Goal: Task Accomplishment & Management: Manage account settings

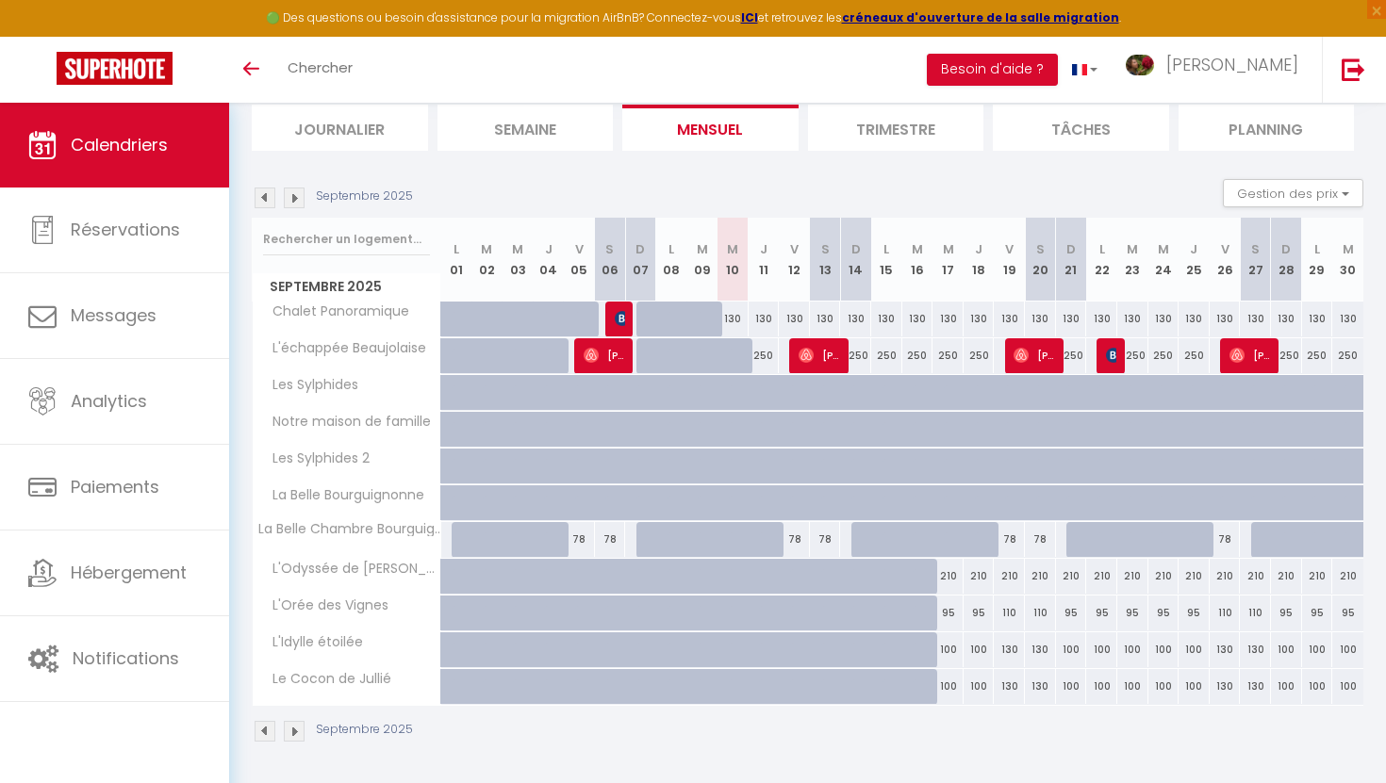
click at [292, 196] on img at bounding box center [294, 198] width 21 height 21
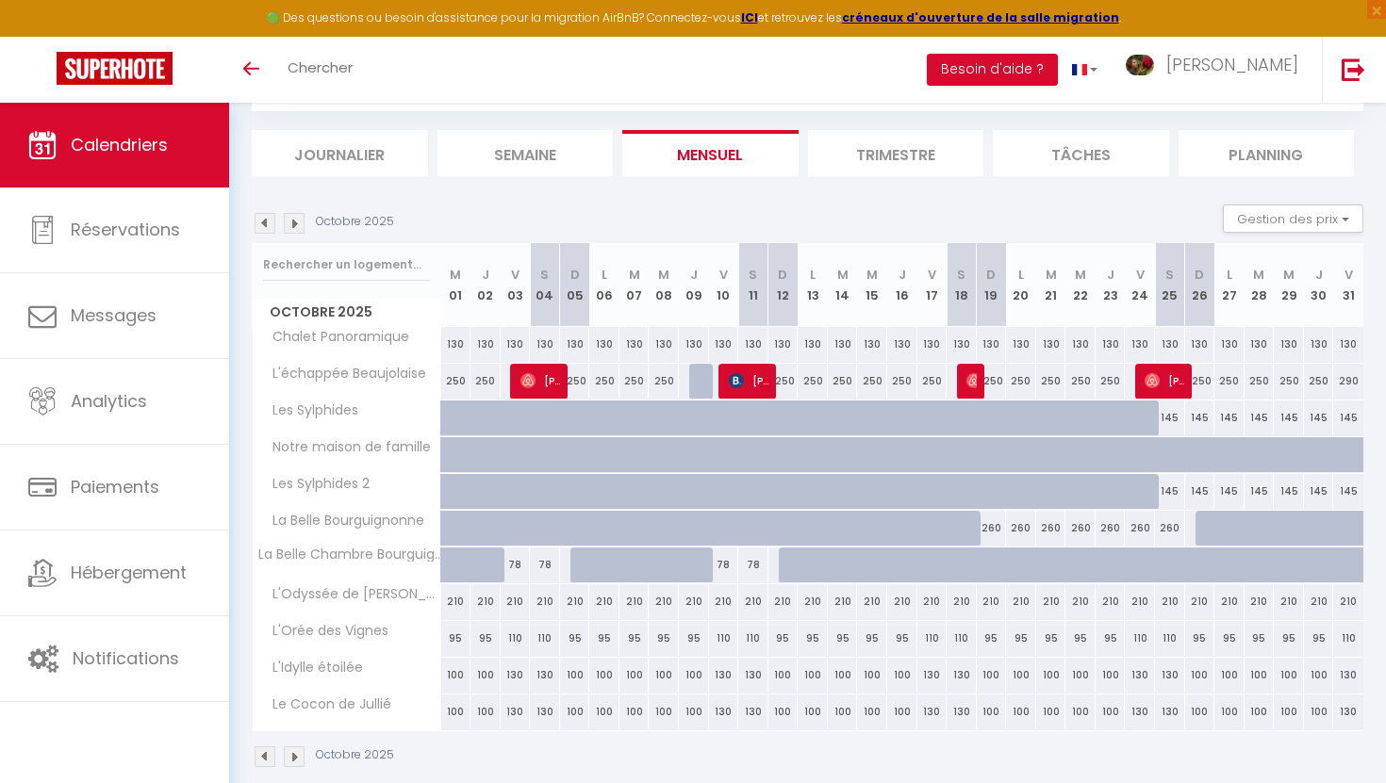
scroll to position [128, 0]
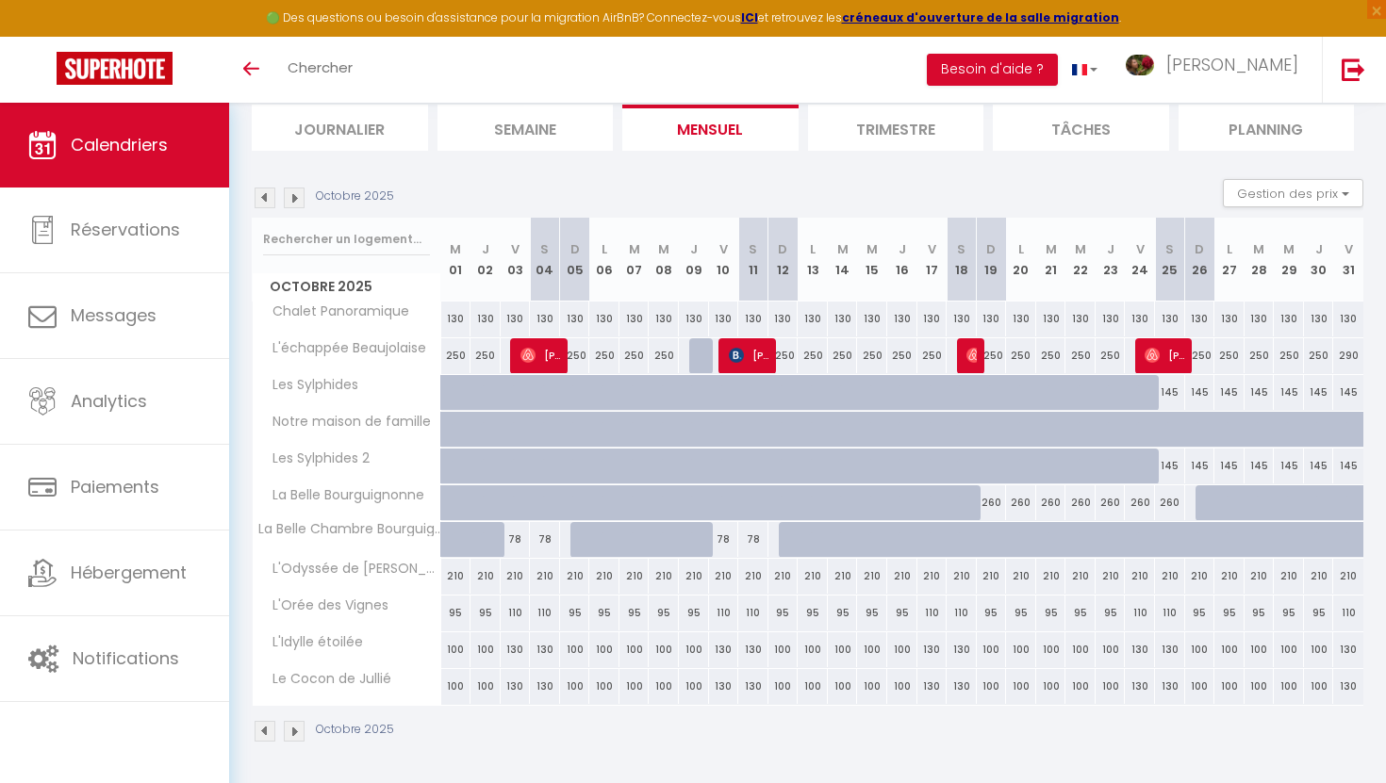
click at [294, 203] on img at bounding box center [294, 198] width 21 height 21
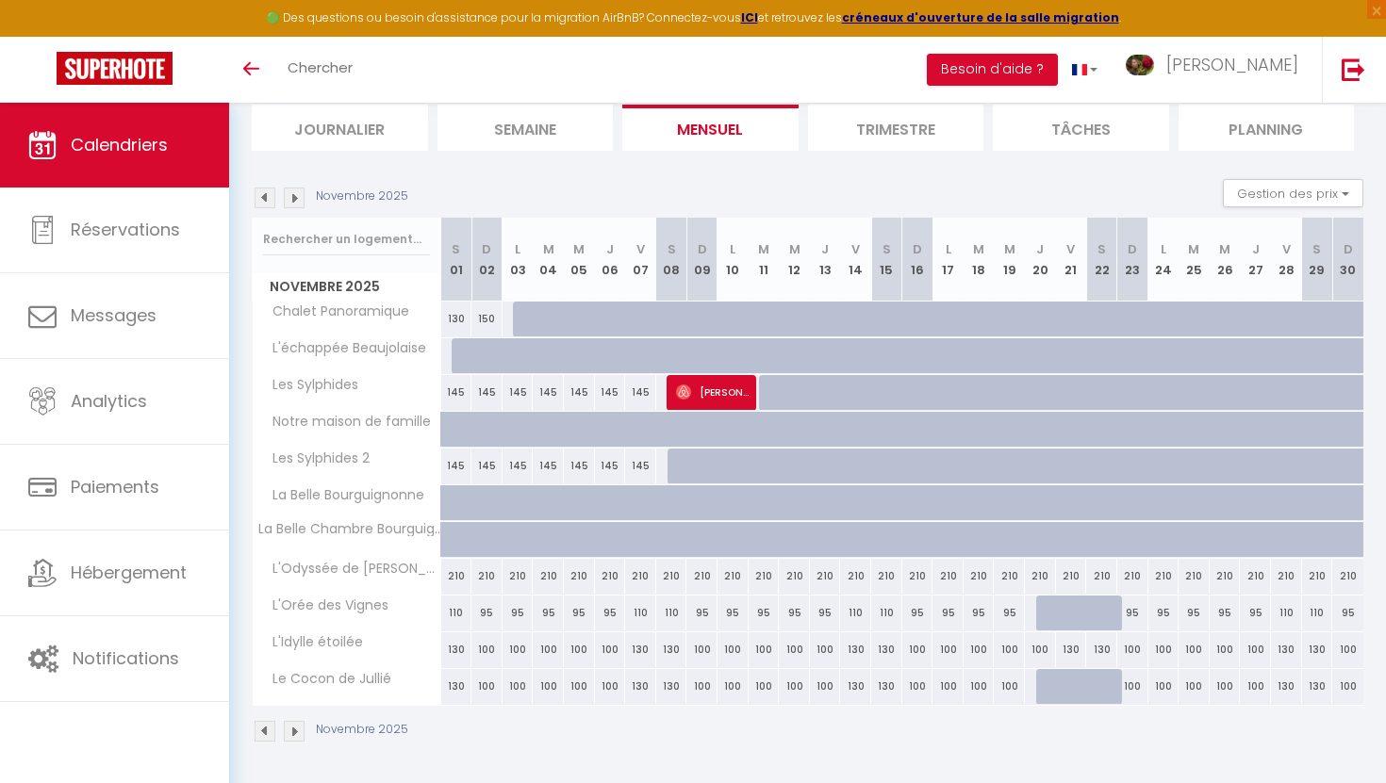
click at [1083, 612] on div at bounding box center [1081, 624] width 31 height 36
type input "110"
type input "Ven 21 Novembre 2025"
type input "[DATE]"
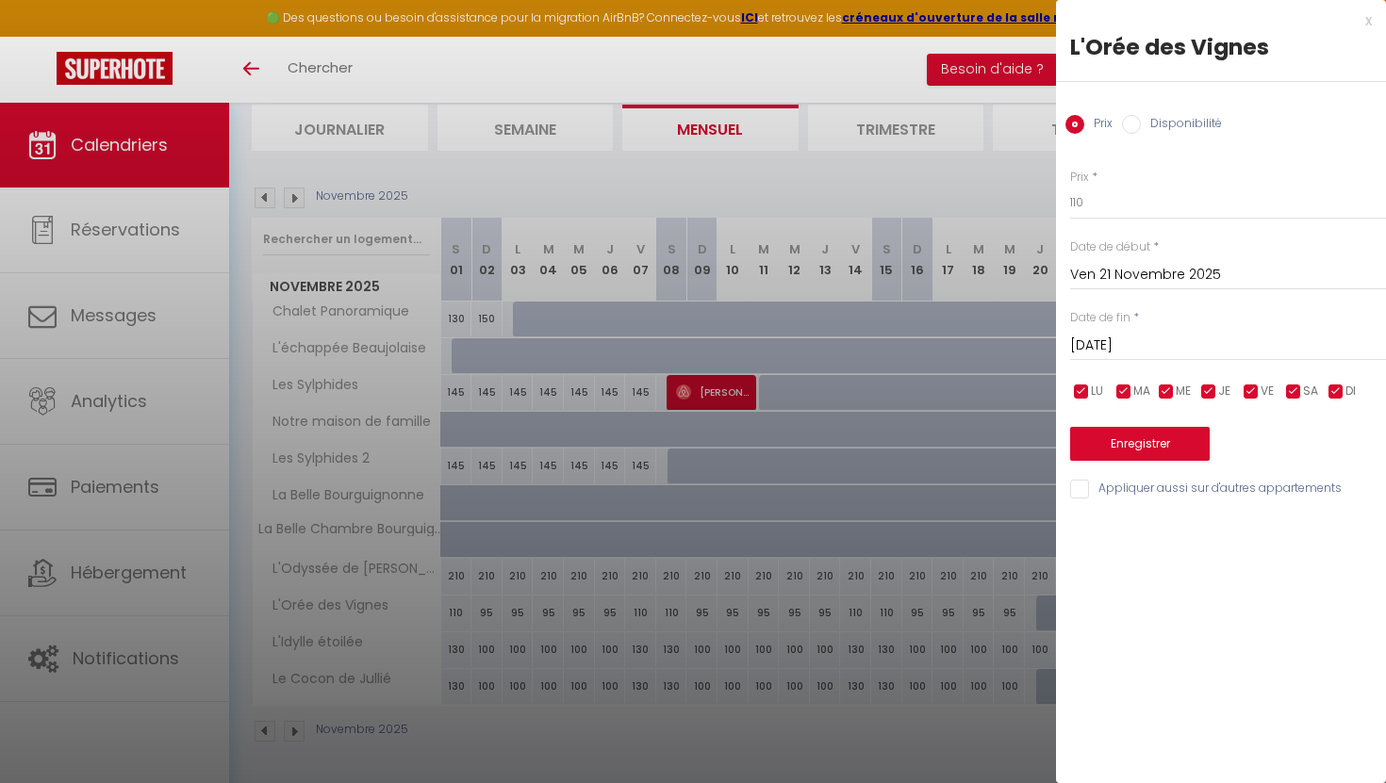
click at [895, 782] on div at bounding box center [693, 391] width 1386 height 783
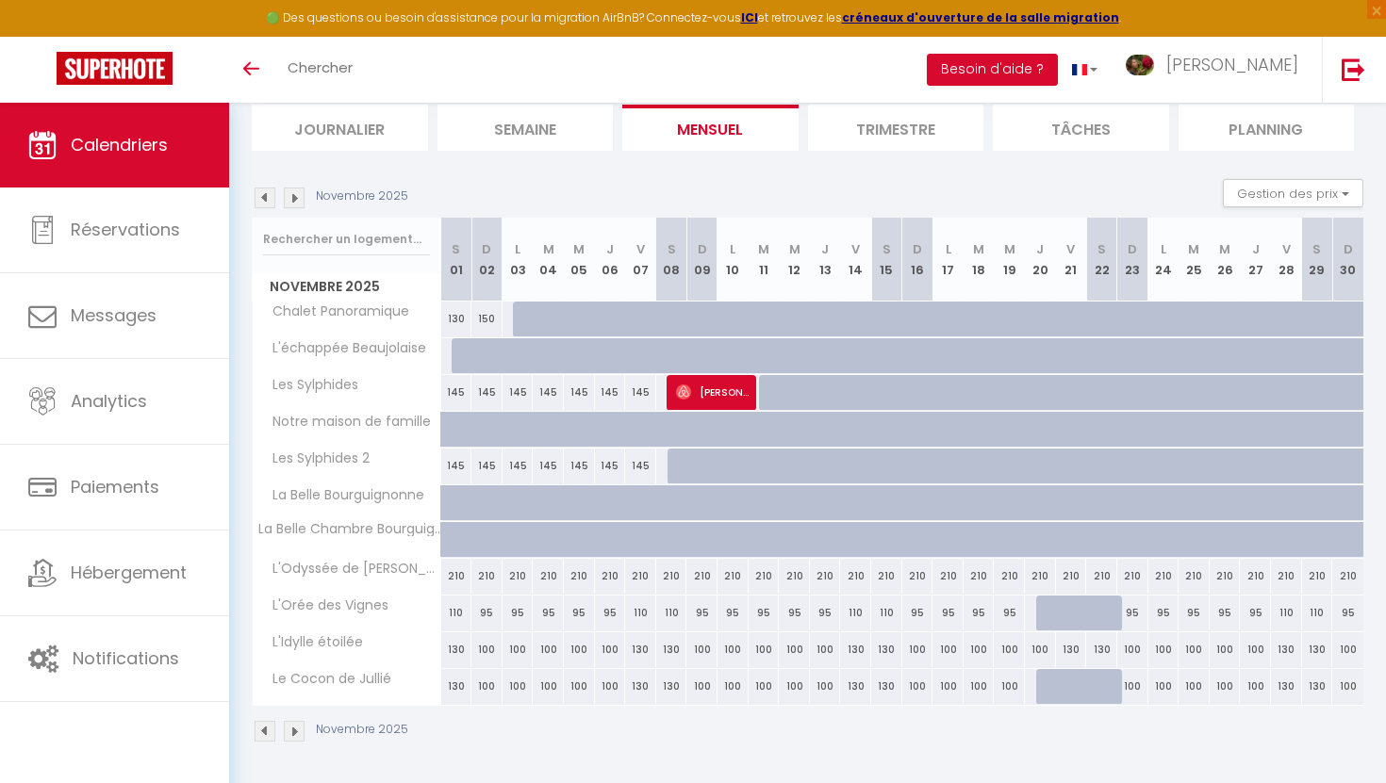
click at [1082, 607] on div at bounding box center [1081, 624] width 31 height 36
type input "110"
type input "Ven 21 Novembre 2025"
type input "[DATE]"
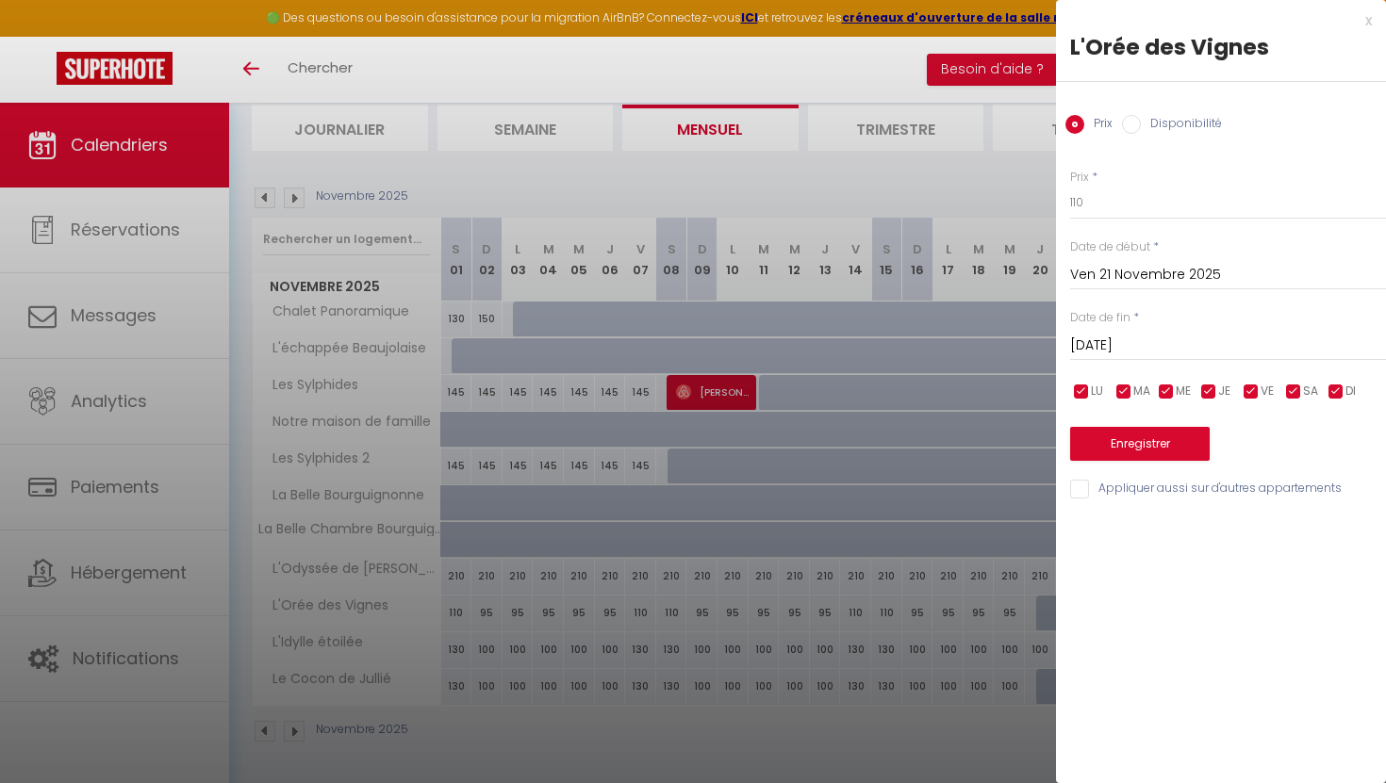
click at [1370, 20] on div "x" at bounding box center [1214, 20] width 316 height 23
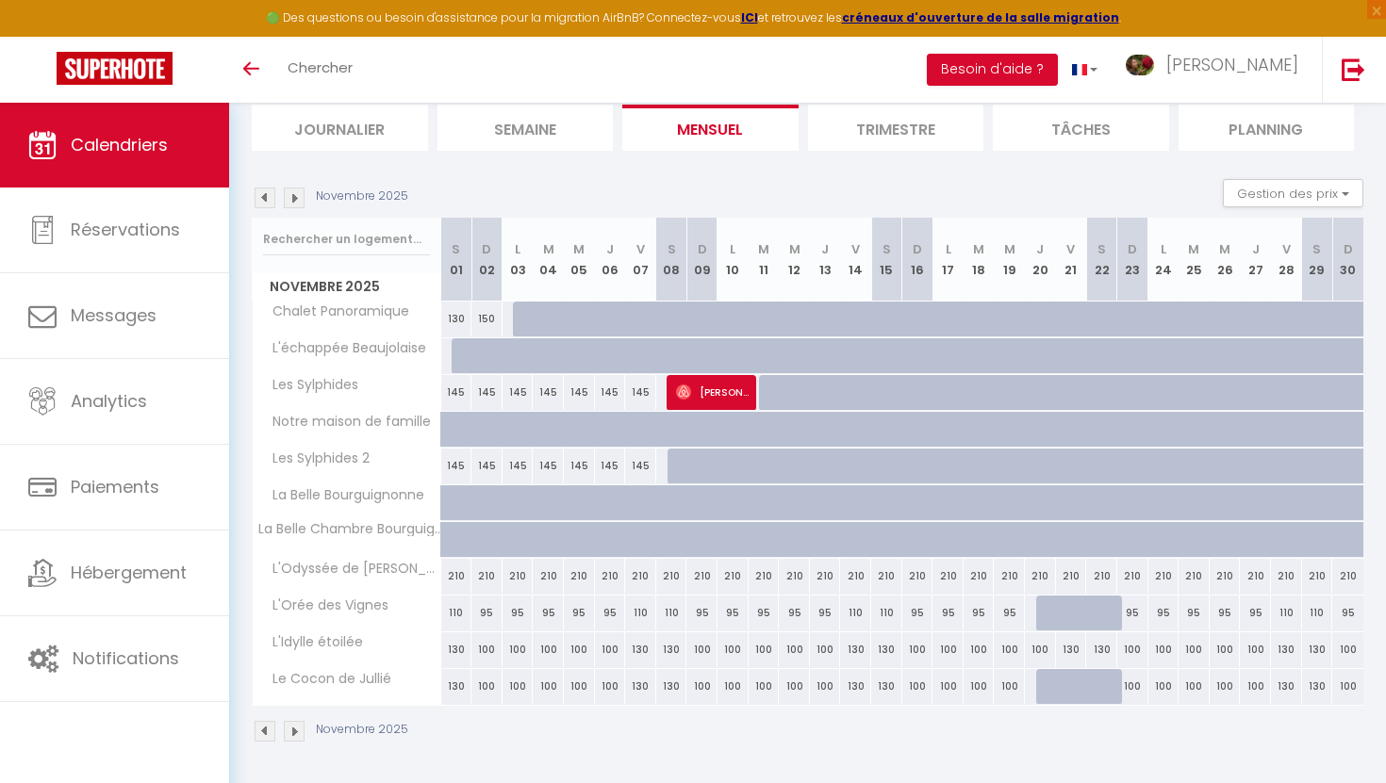
scroll to position [0, 0]
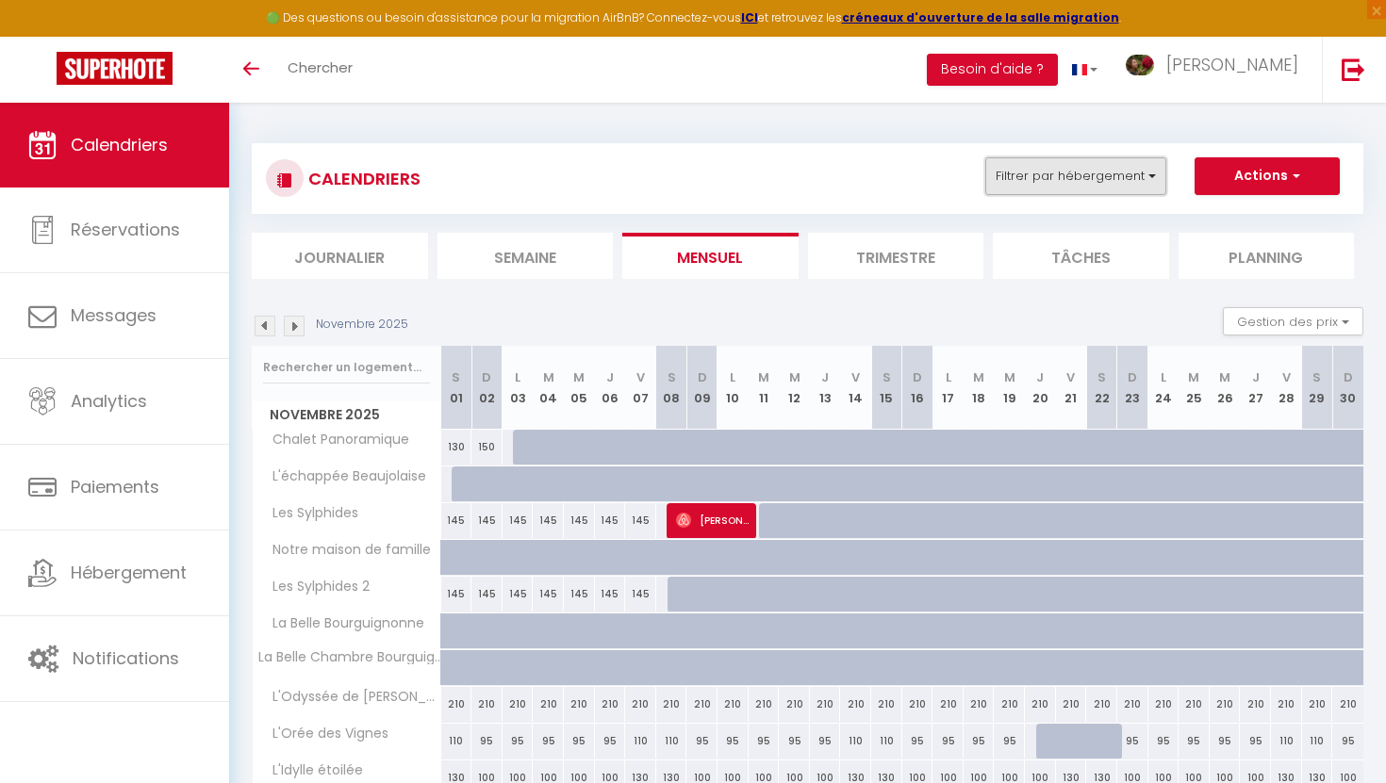
click at [1125, 184] on button "Filtrer par hébergement" at bounding box center [1075, 176] width 181 height 38
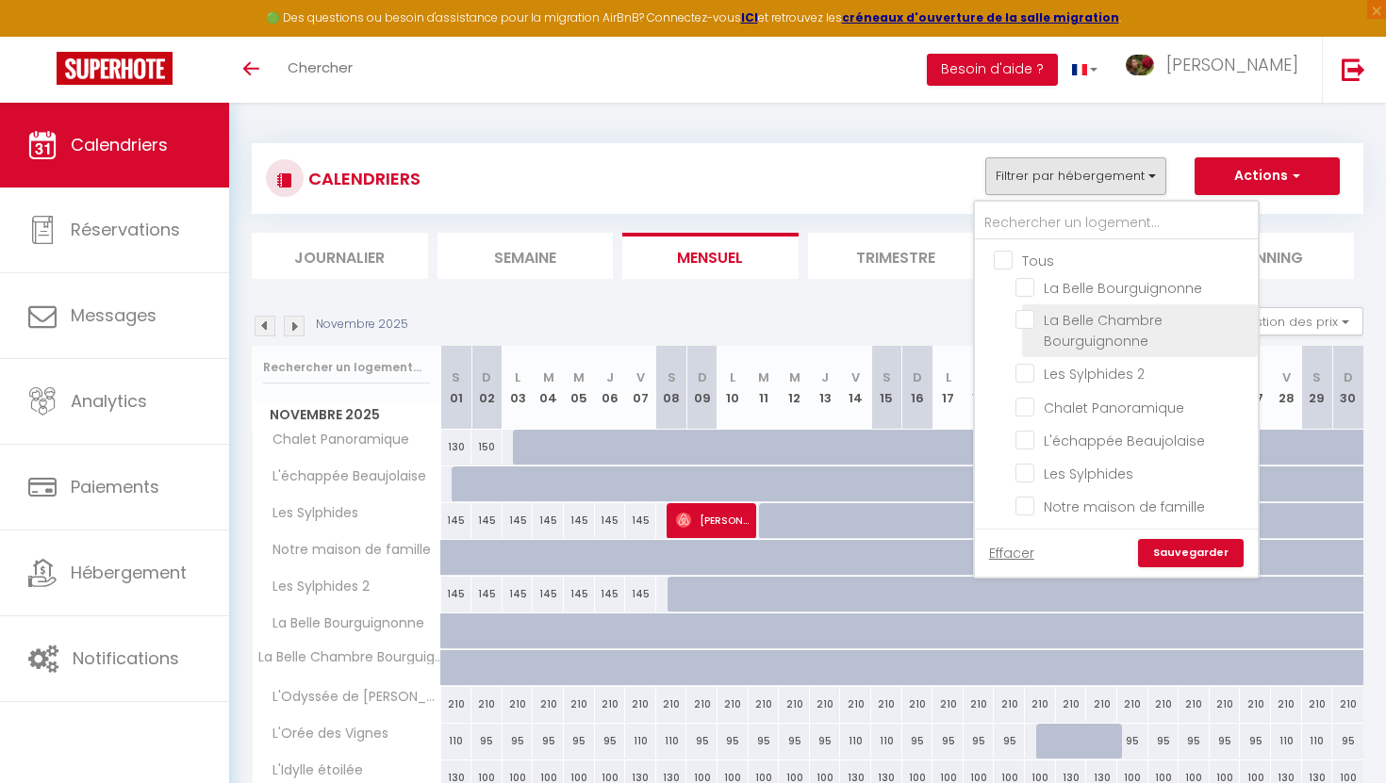
click at [1034, 311] on input "La Belle Chambre Bourguignonne" at bounding box center [1133, 319] width 236 height 19
checkbox input "true"
checkbox input "false"
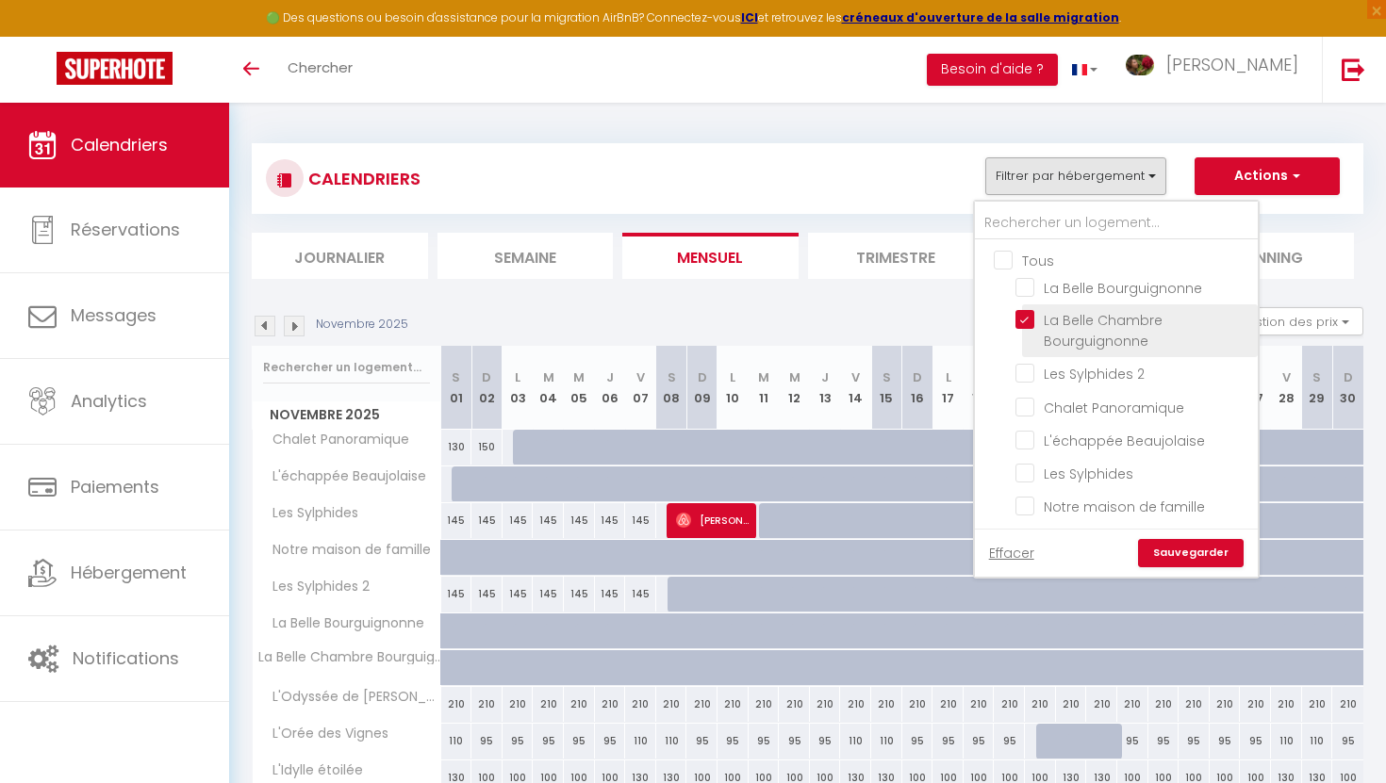
checkbox input "false"
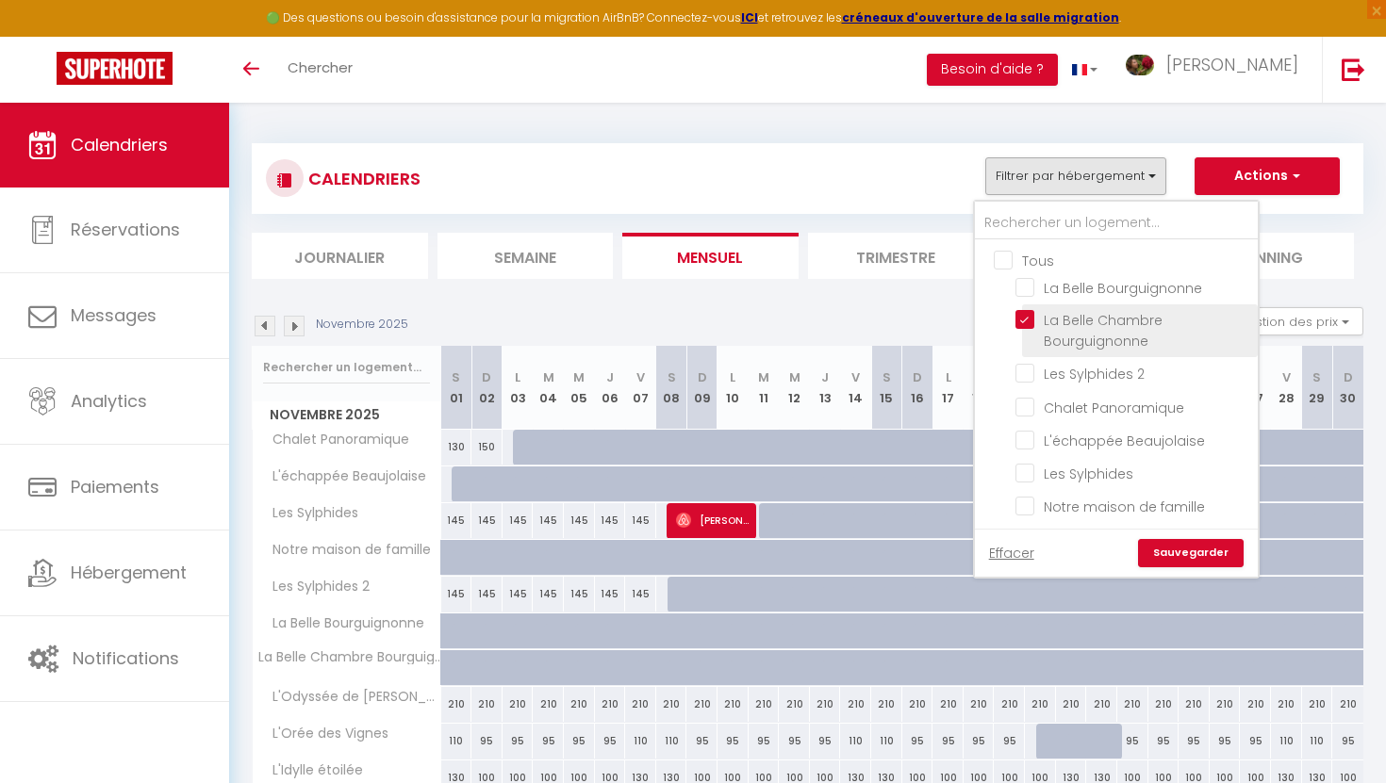
checkbox input "false"
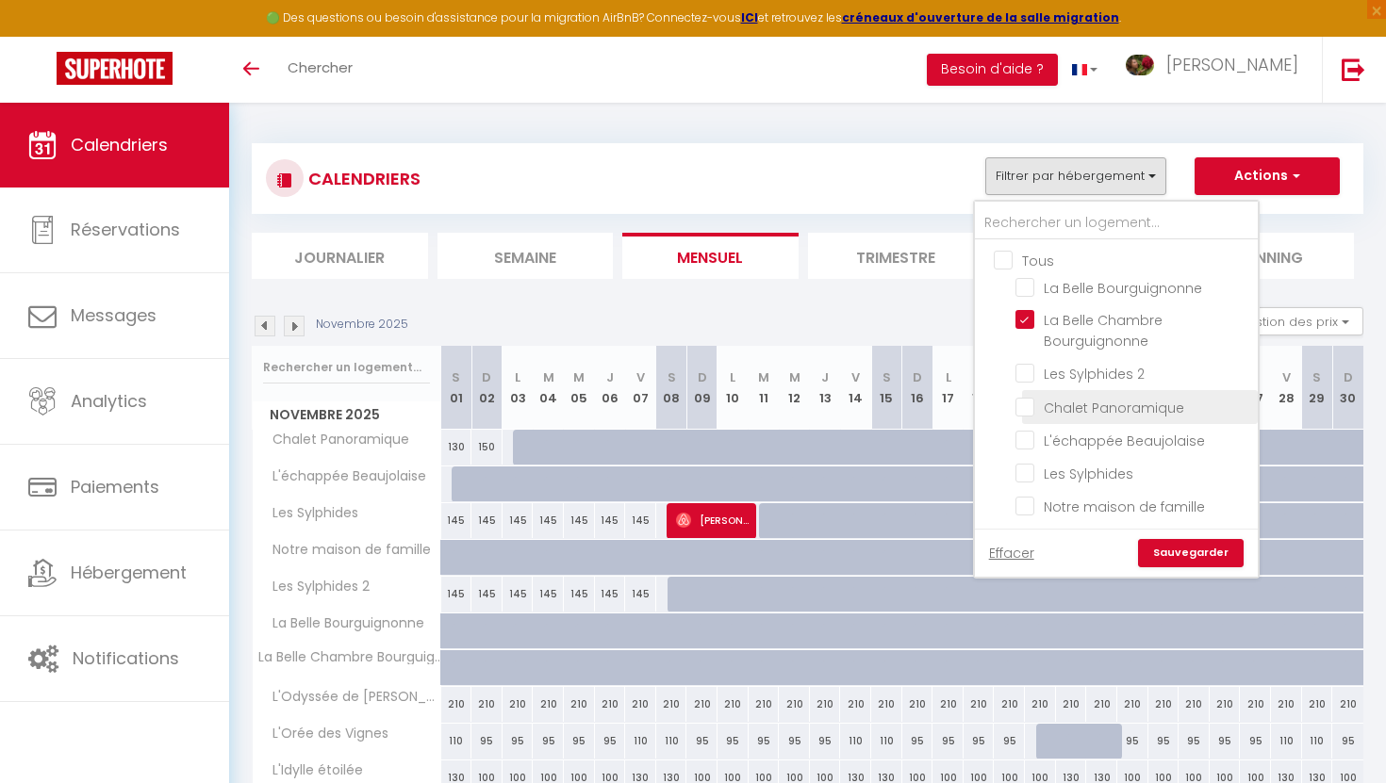
click at [1025, 414] on li "Chalet Panoramique" at bounding box center [1140, 406] width 236 height 33
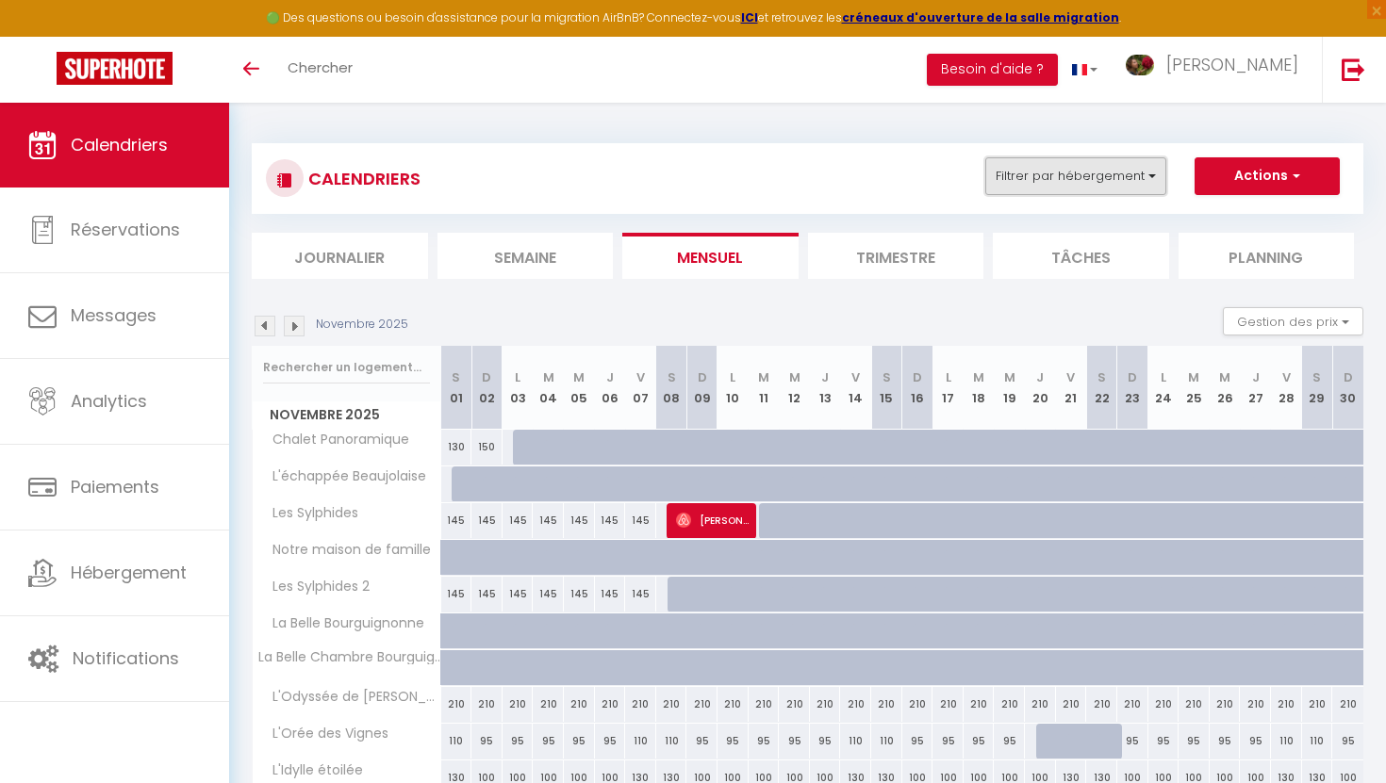
click at [1083, 160] on button "Filtrer par hébergement" at bounding box center [1075, 176] width 181 height 38
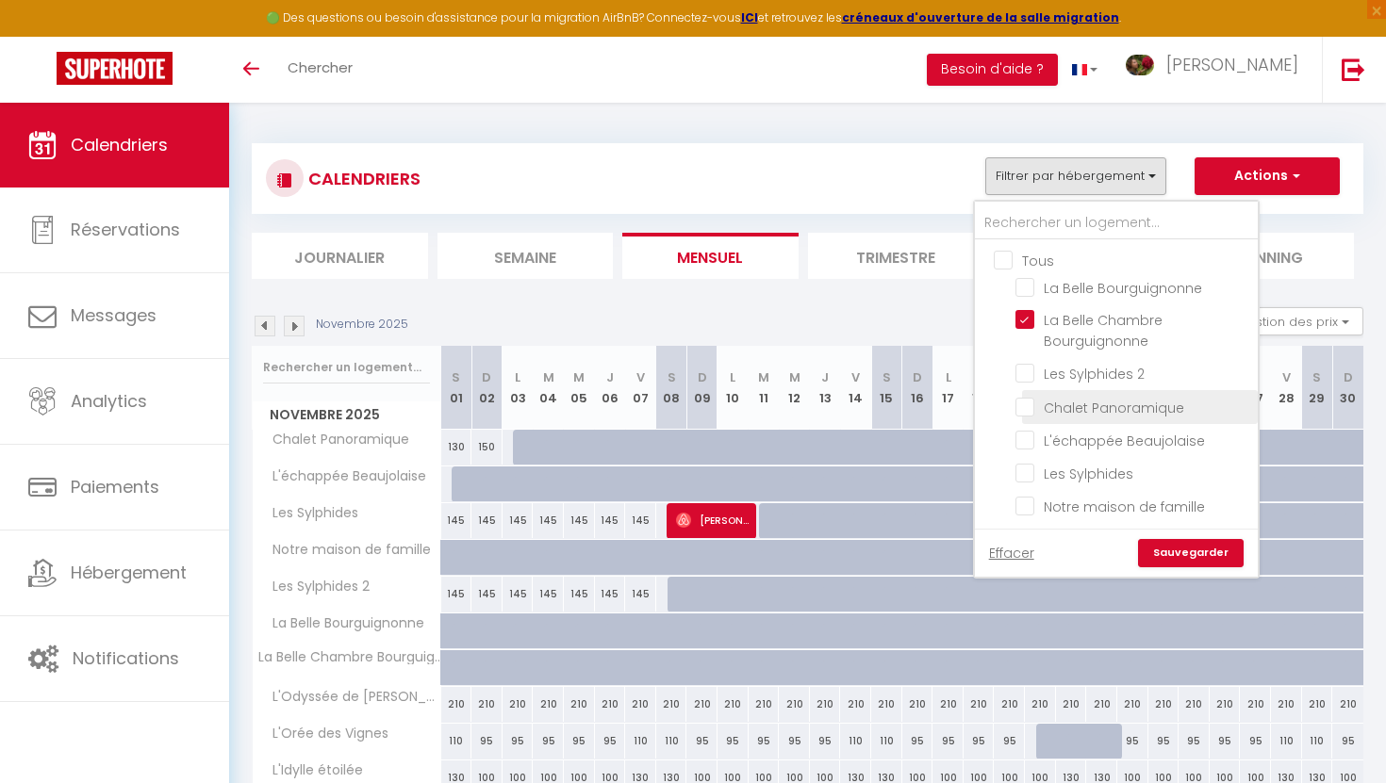
click at [1026, 407] on input "Chalet Panoramique" at bounding box center [1133, 405] width 236 height 19
checkbox input "true"
checkbox input "false"
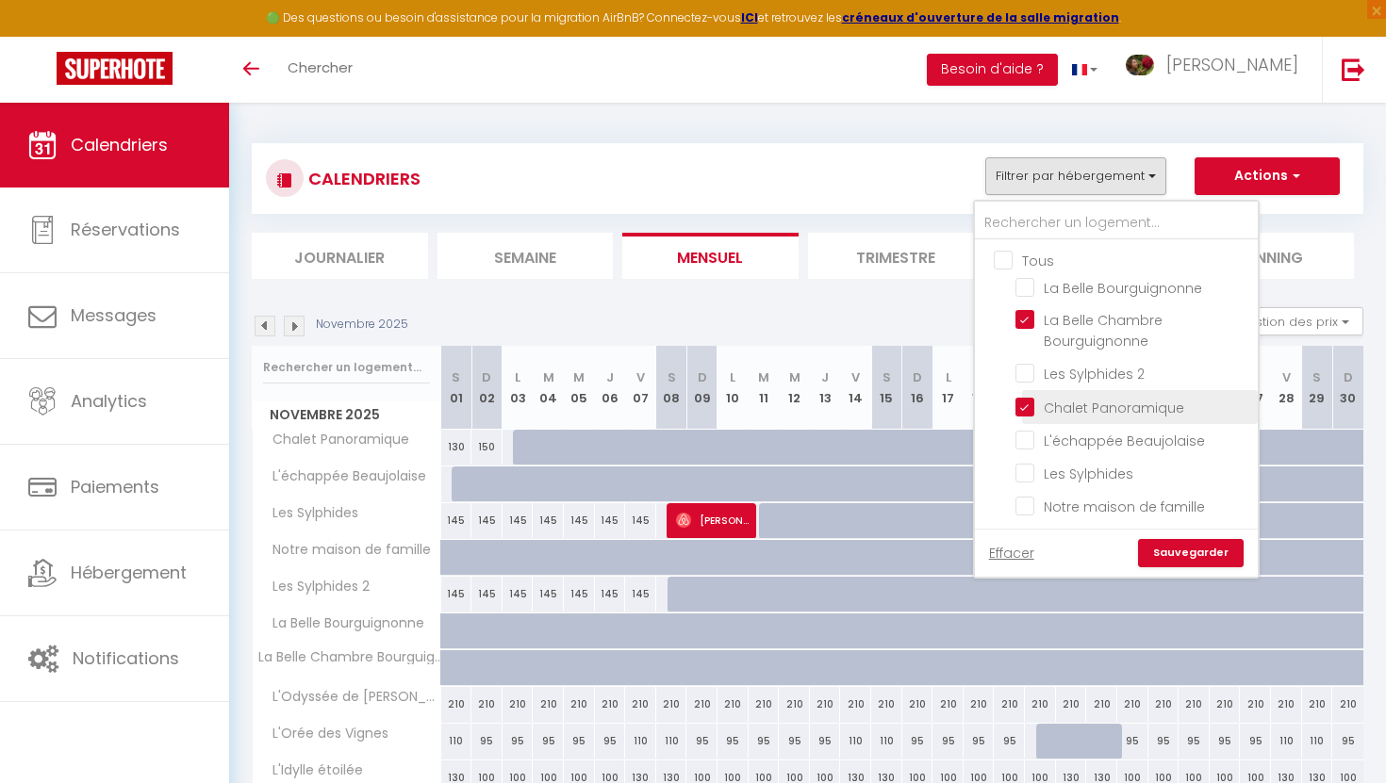
checkbox input "false"
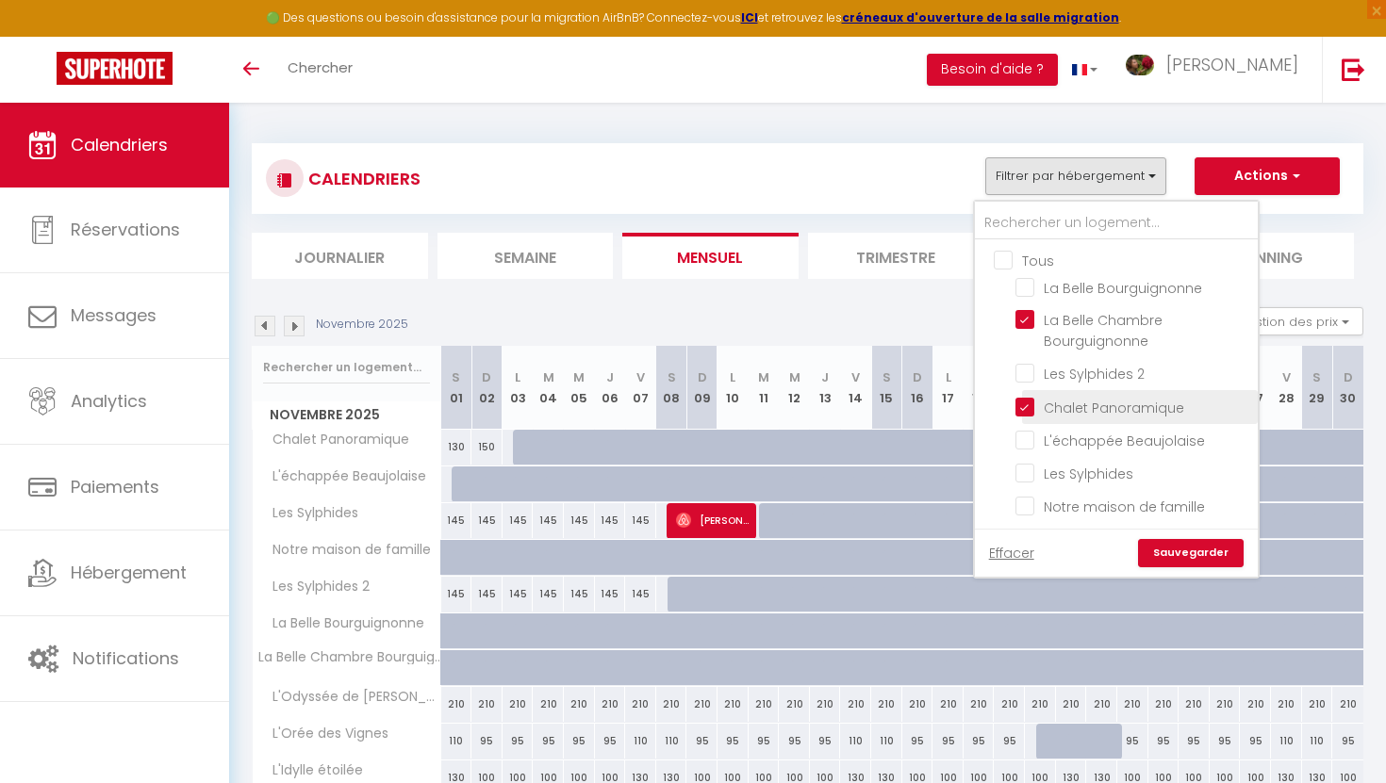
checkbox input "false"
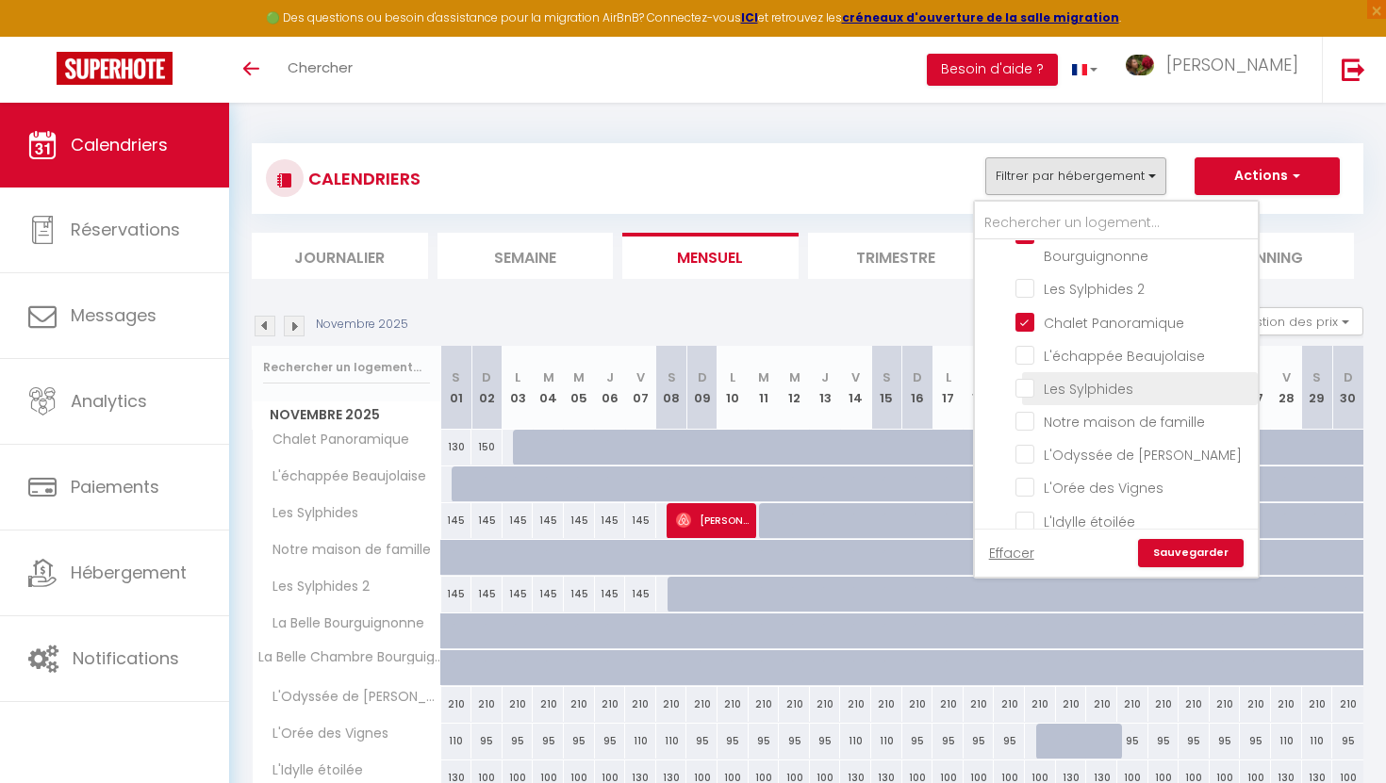
scroll to position [86, 0]
click at [1025, 453] on input "L'Odyssée de [PERSON_NAME]" at bounding box center [1133, 452] width 236 height 19
checkbox input "true"
checkbox input "false"
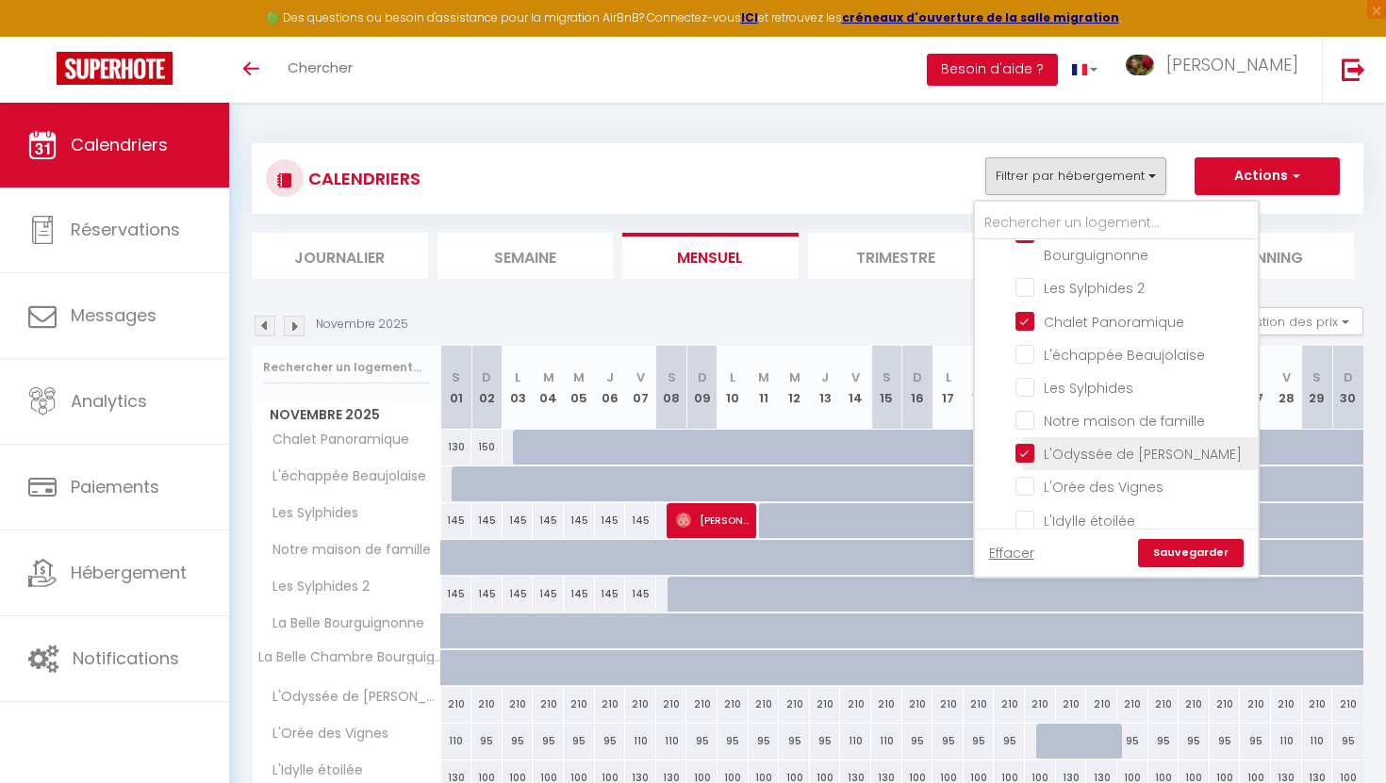
checkbox input "false"
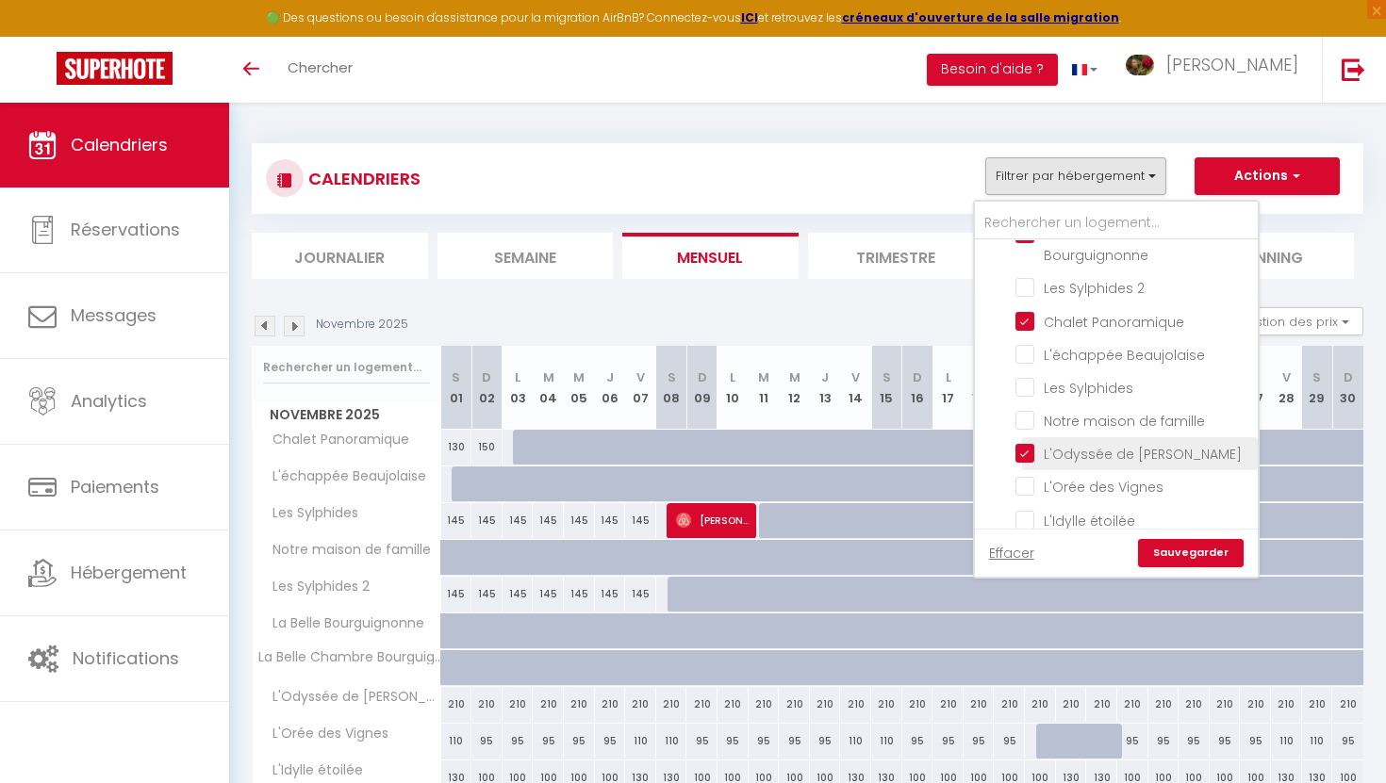
checkbox input "false"
click at [1025, 481] on input "L'Orée des Vignes" at bounding box center [1133, 485] width 236 height 19
checkbox input "true"
checkbox input "false"
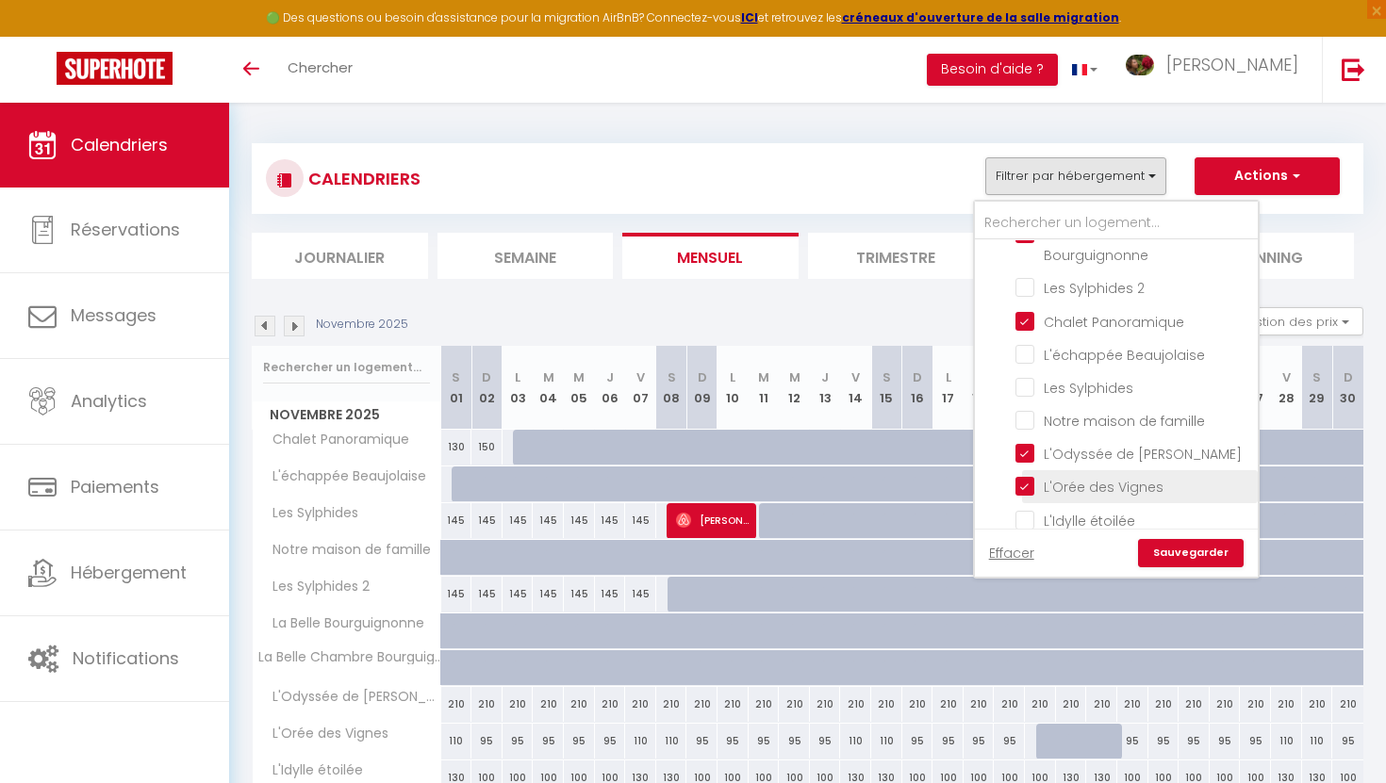
checkbox input "false"
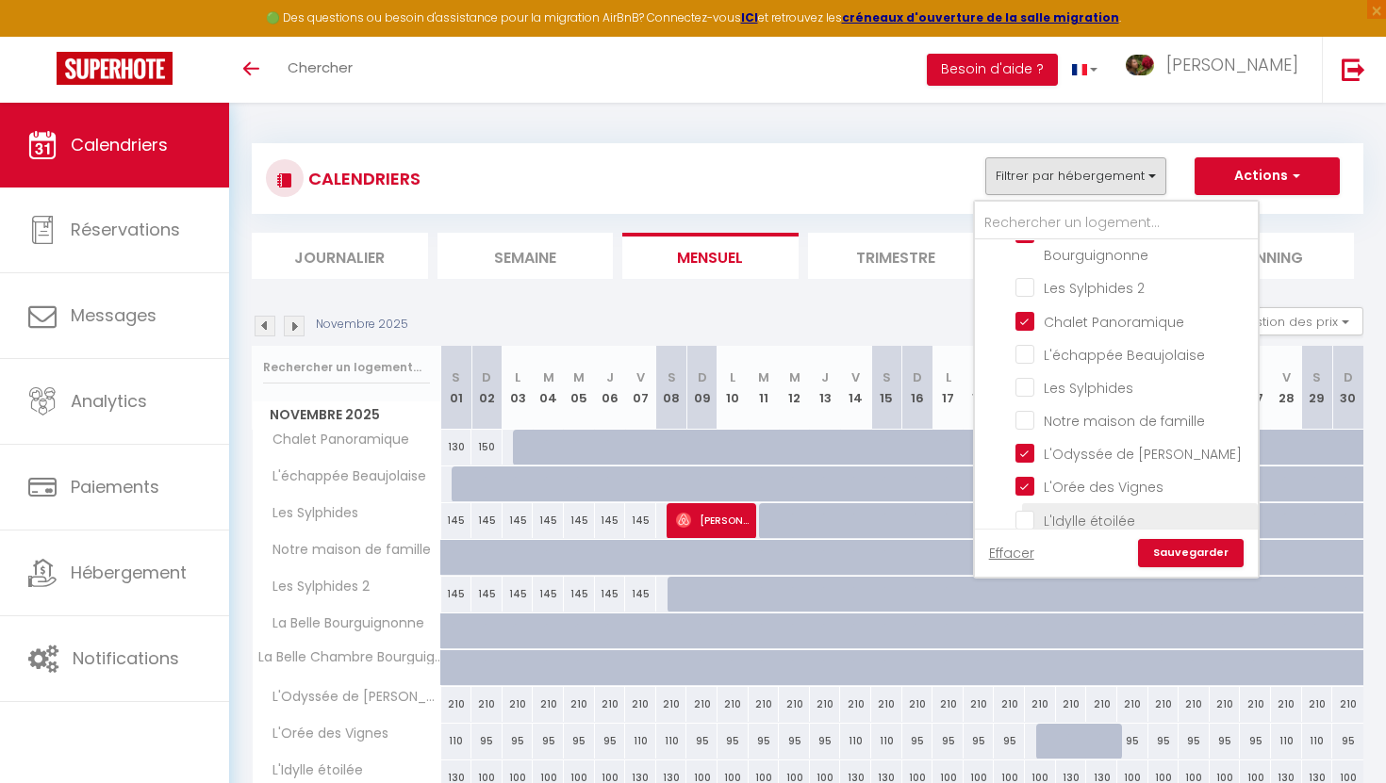
click at [1025, 509] on input "L'Idylle étoilée" at bounding box center [1133, 518] width 236 height 19
checkbox input "true"
checkbox input "false"
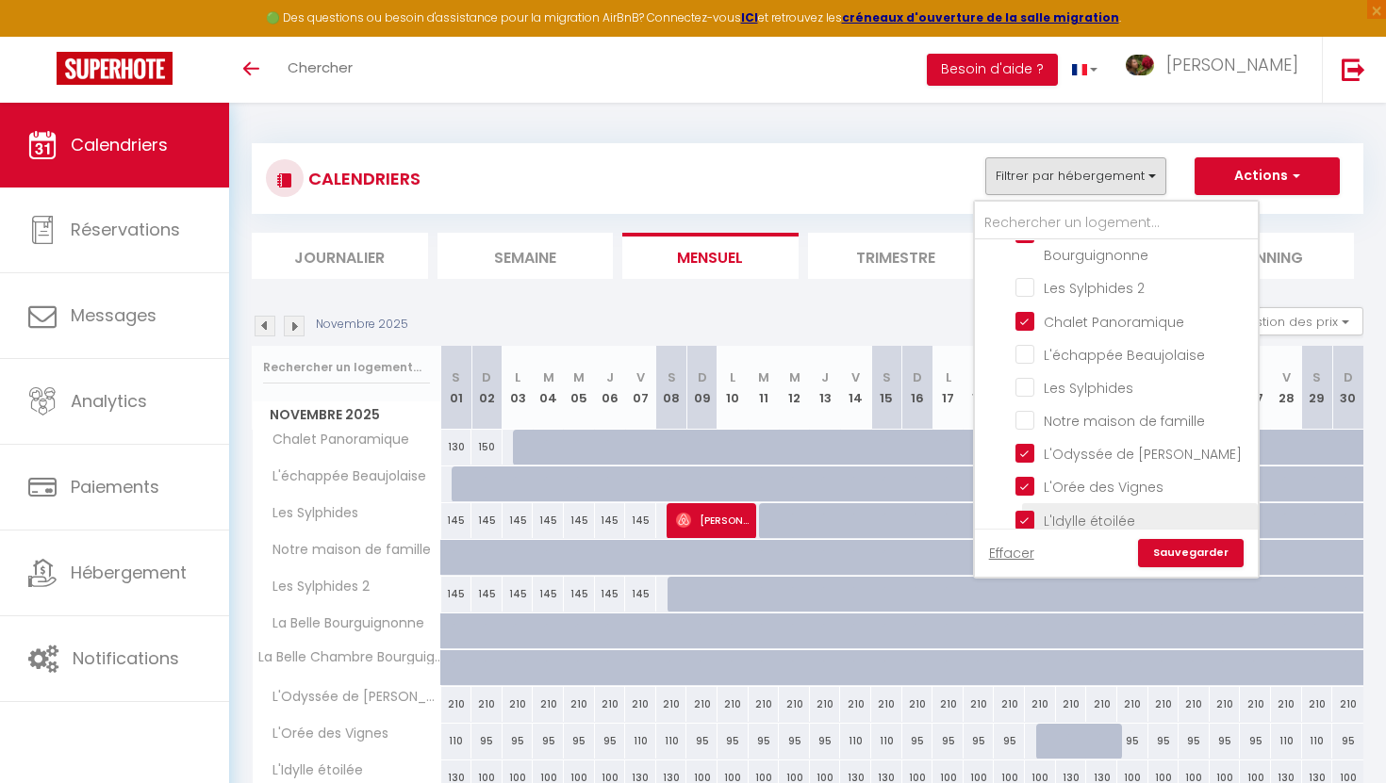
checkbox input "false"
click at [1023, 457] on input "L'Odyssée de [PERSON_NAME]" at bounding box center [1133, 452] width 236 height 19
checkbox input "false"
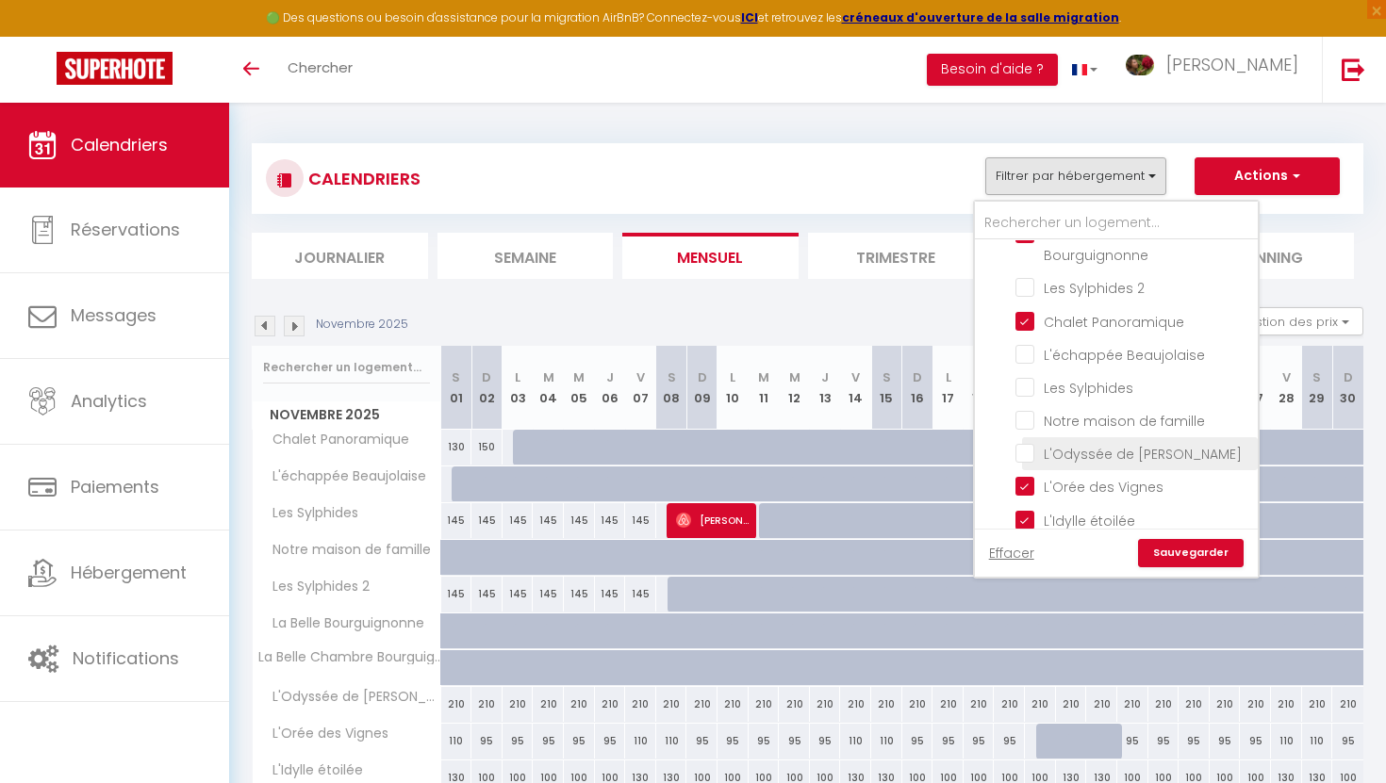
checkbox input "false"
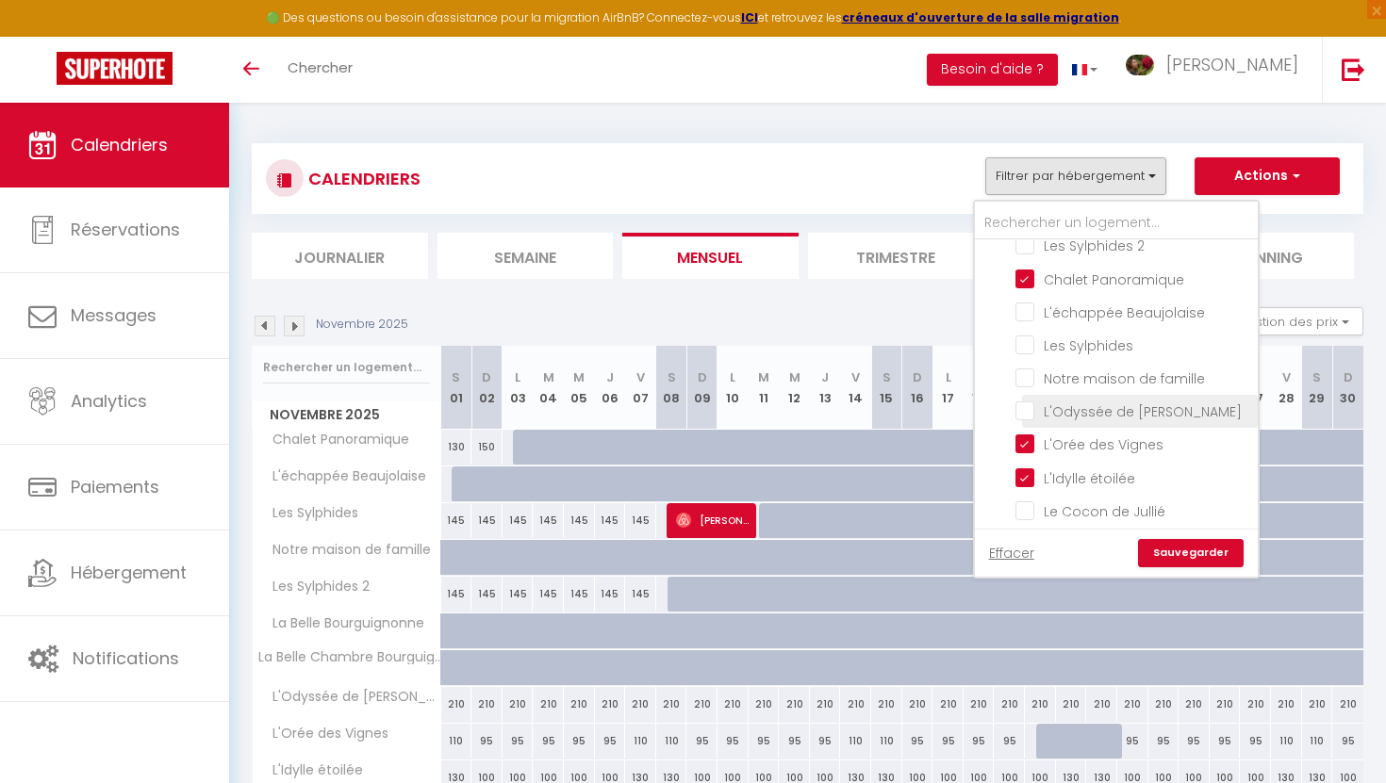
scroll to position [131, 0]
click at [1028, 499] on input "Le Cocon de Jullié" at bounding box center [1133, 507] width 236 height 19
checkbox input "true"
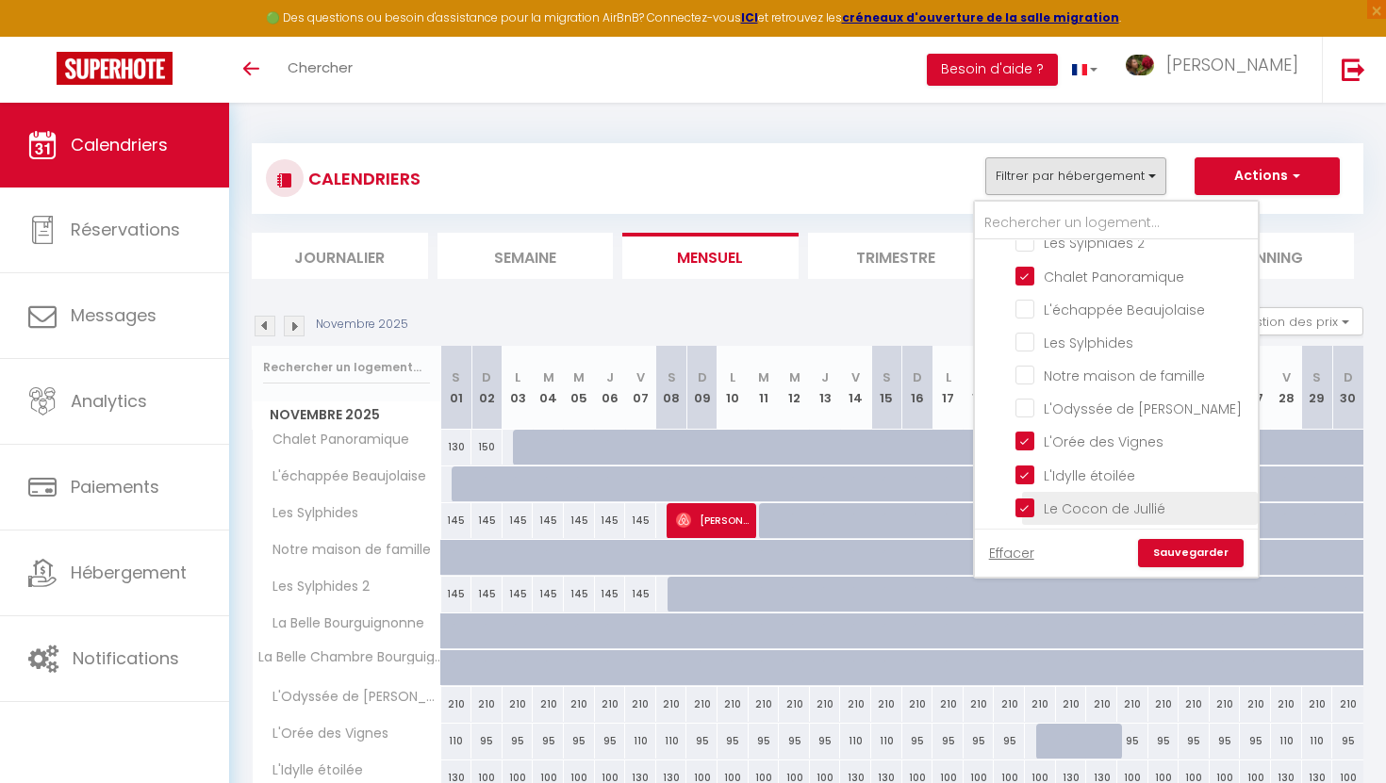
checkbox input "false"
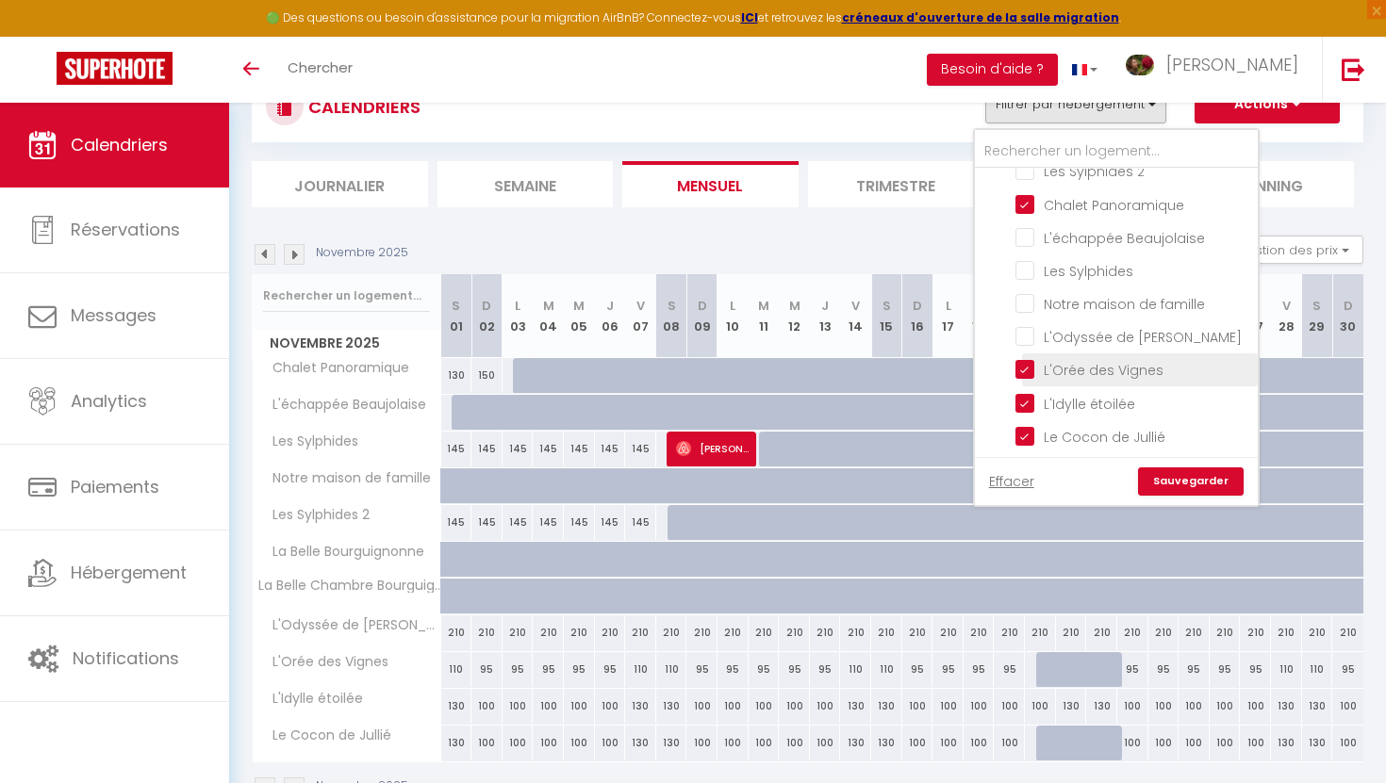
scroll to position [73, 0]
click at [1205, 467] on link "Sauvegarder" at bounding box center [1191, 481] width 106 height 28
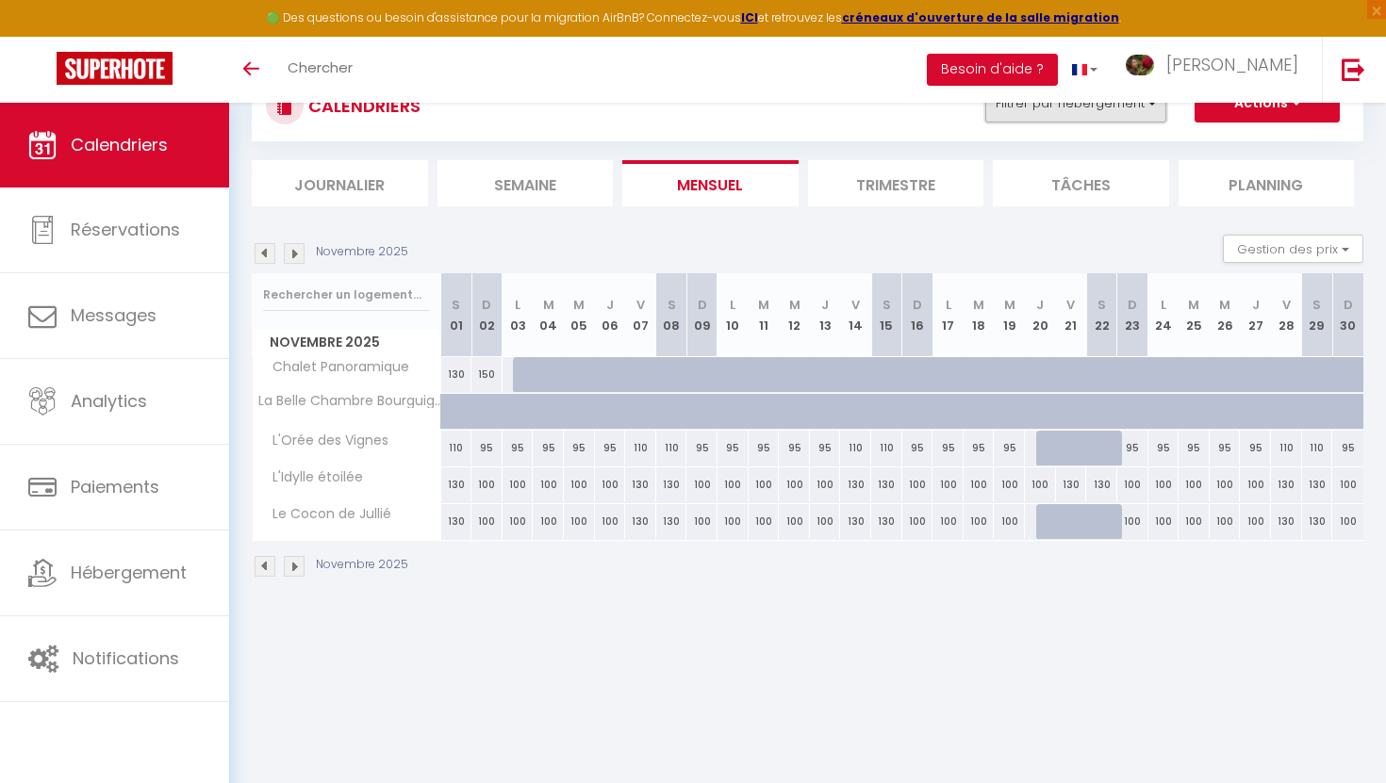
click at [1068, 109] on button "Filtrer par hébergement" at bounding box center [1075, 104] width 181 height 38
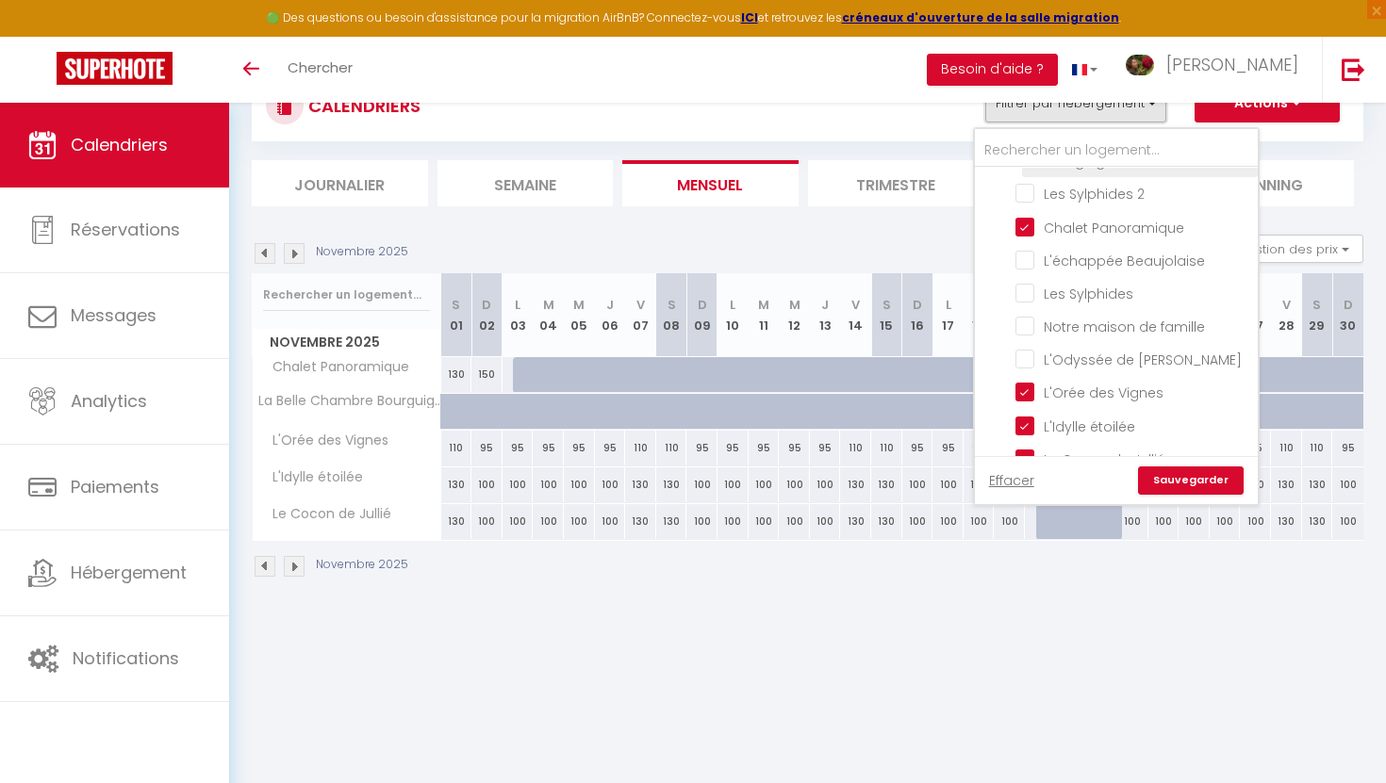
scroll to position [131, 0]
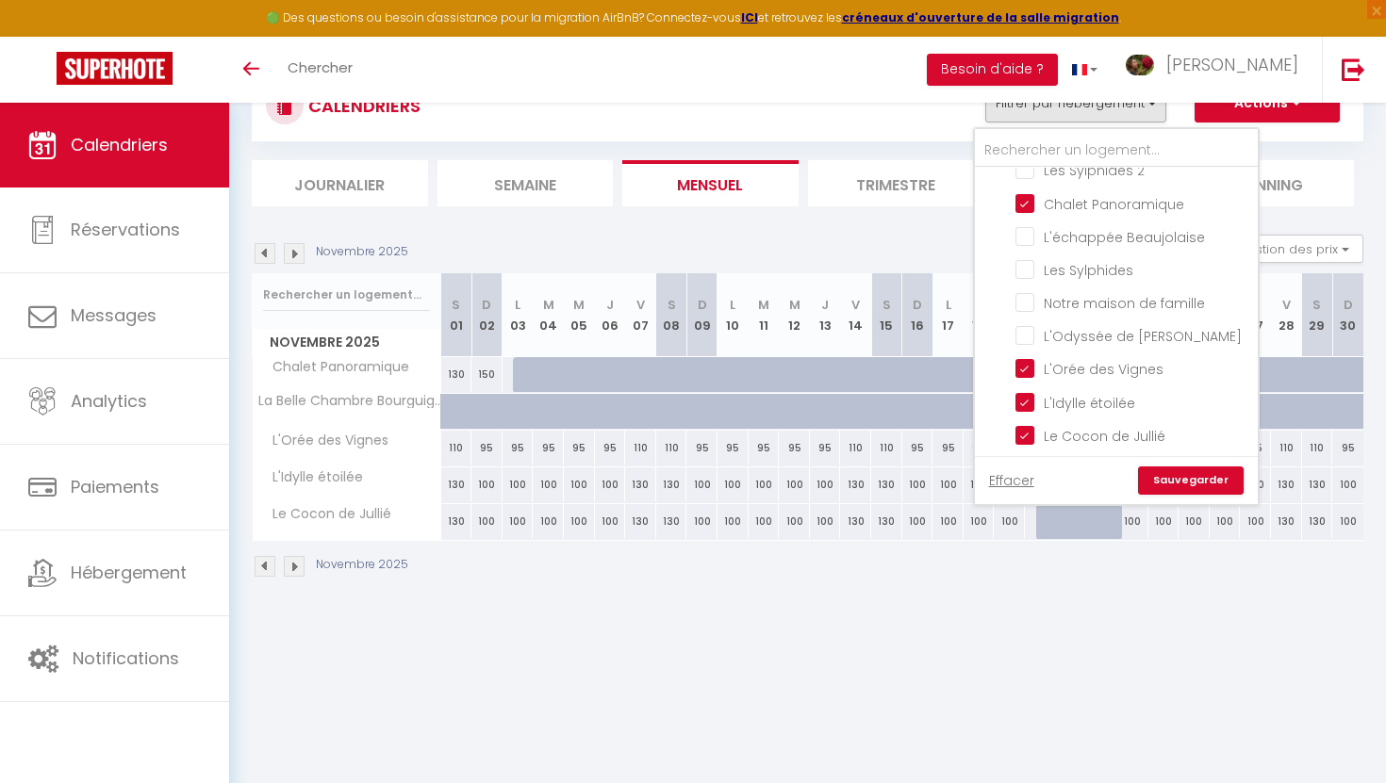
click at [1189, 486] on link "Sauvegarder" at bounding box center [1191, 481] width 106 height 28
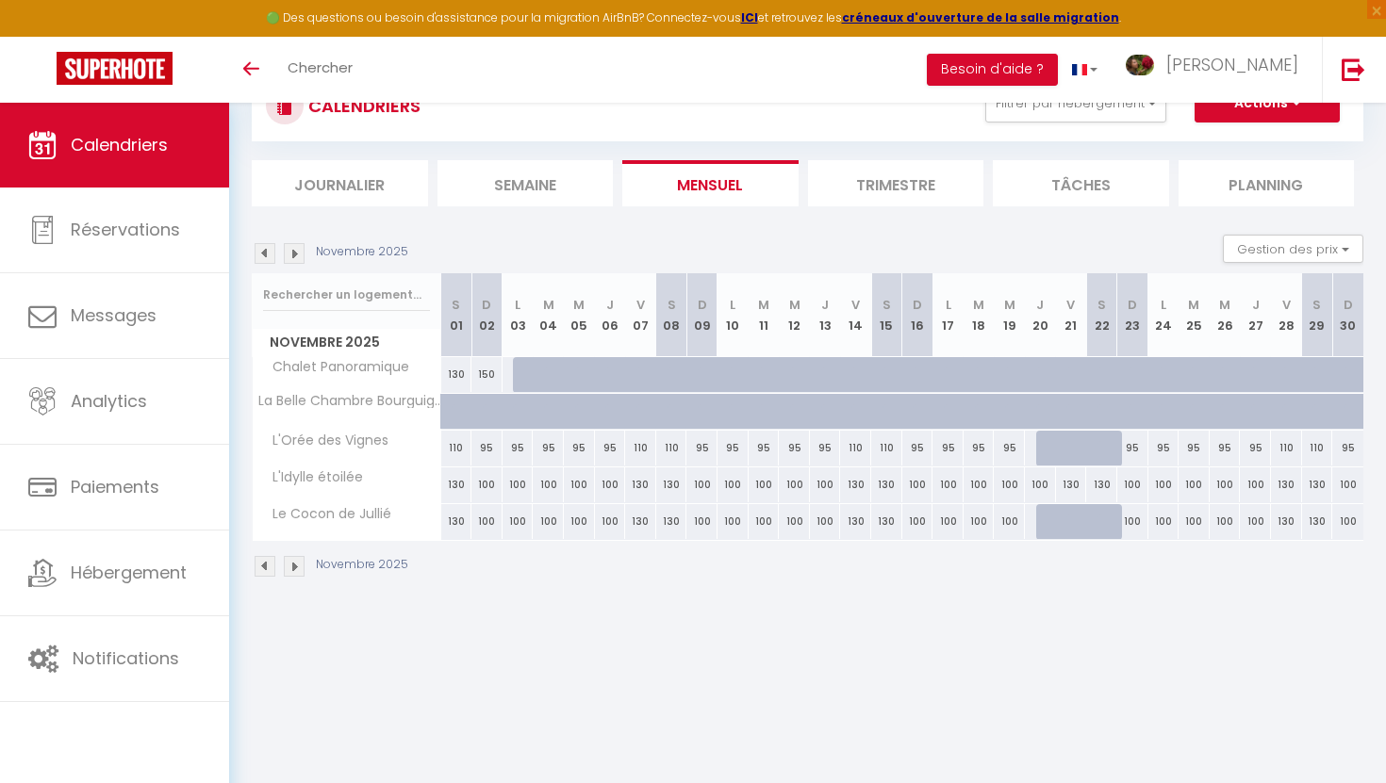
scroll to position [86, 0]
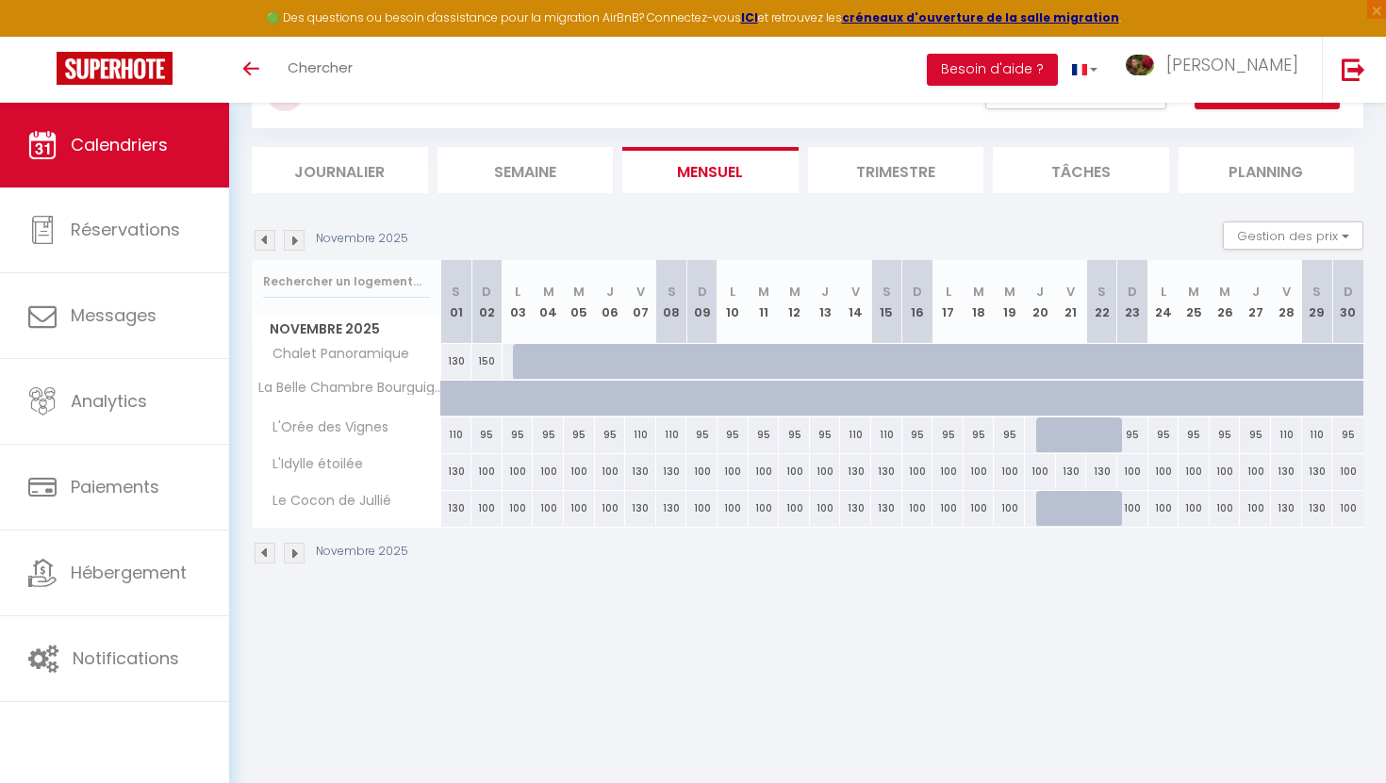
click at [1050, 507] on div at bounding box center [1051, 509] width 31 height 36
type input "100"
type input "Jeu 20 Novembre 2025"
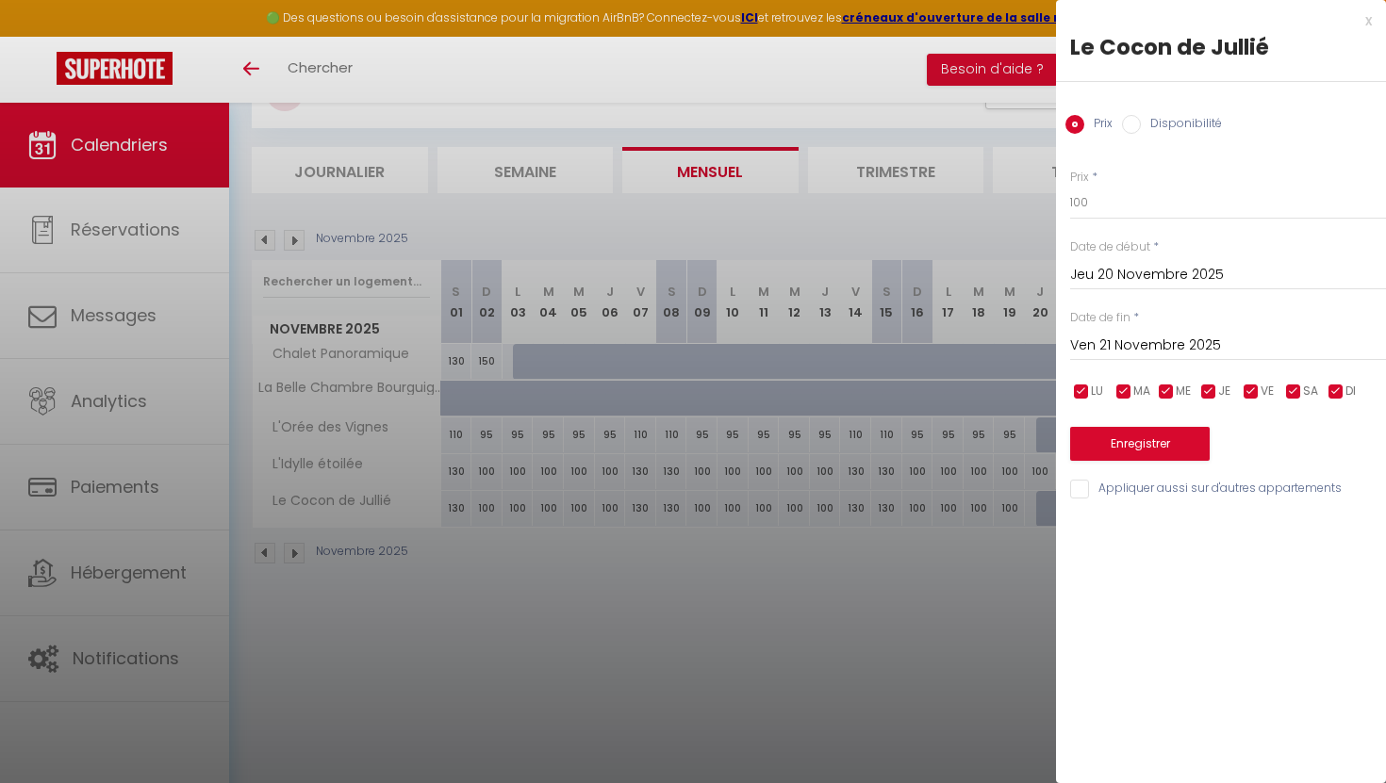
click at [1187, 345] on input "Ven 21 Novembre 2025" at bounding box center [1228, 346] width 316 height 25
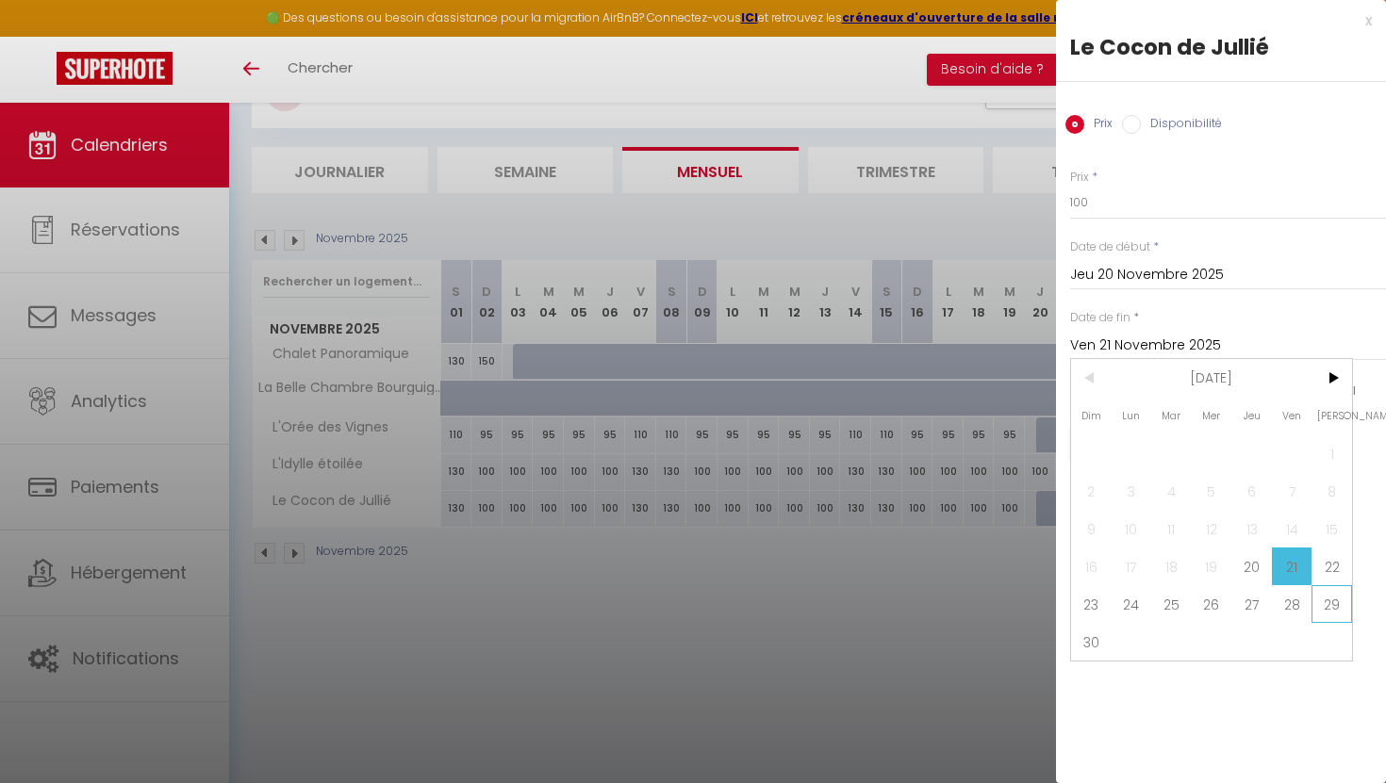
click at [1325, 600] on span "29" at bounding box center [1331, 604] width 41 height 38
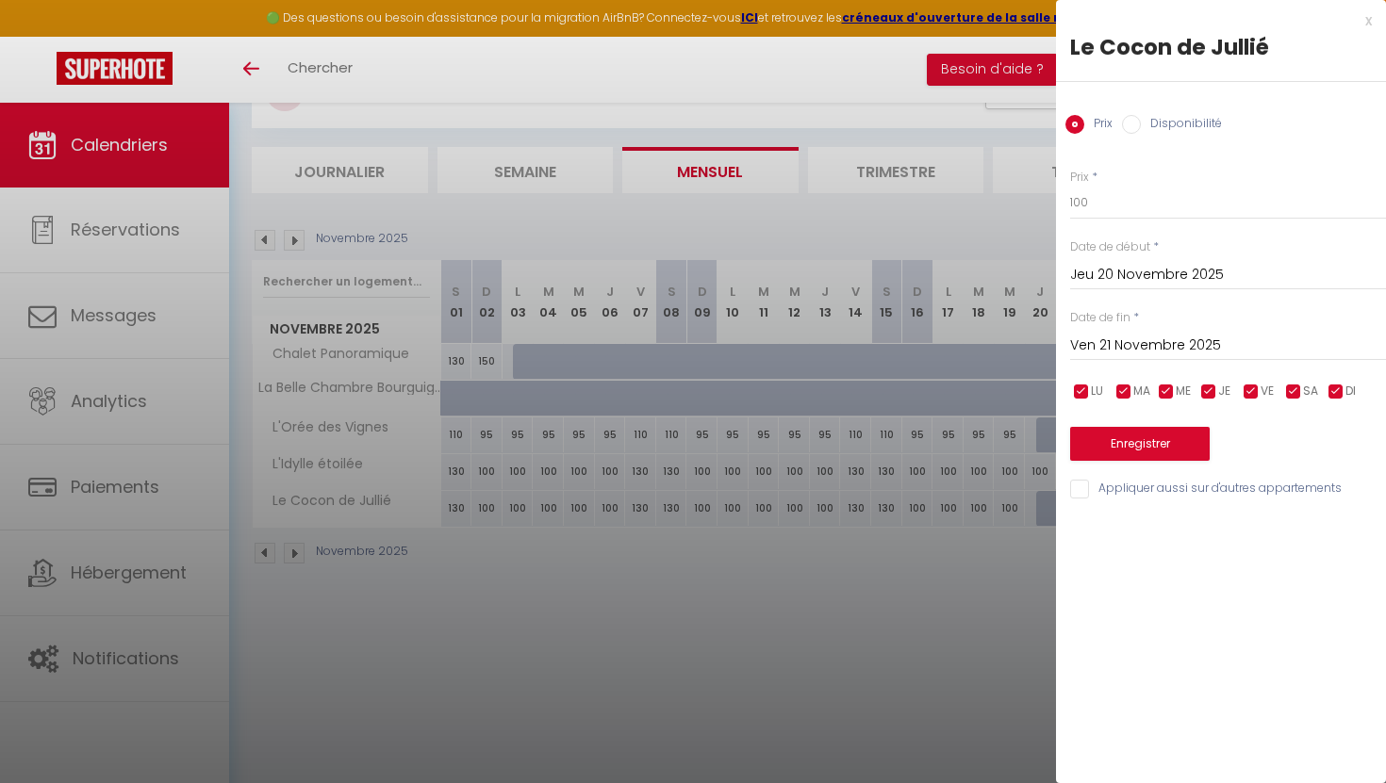
type input "[DATE]"
click at [1149, 123] on label "Disponibilité" at bounding box center [1181, 125] width 81 height 21
click at [1141, 123] on input "Disponibilité" at bounding box center [1131, 124] width 19 height 19
radio input "true"
radio input "false"
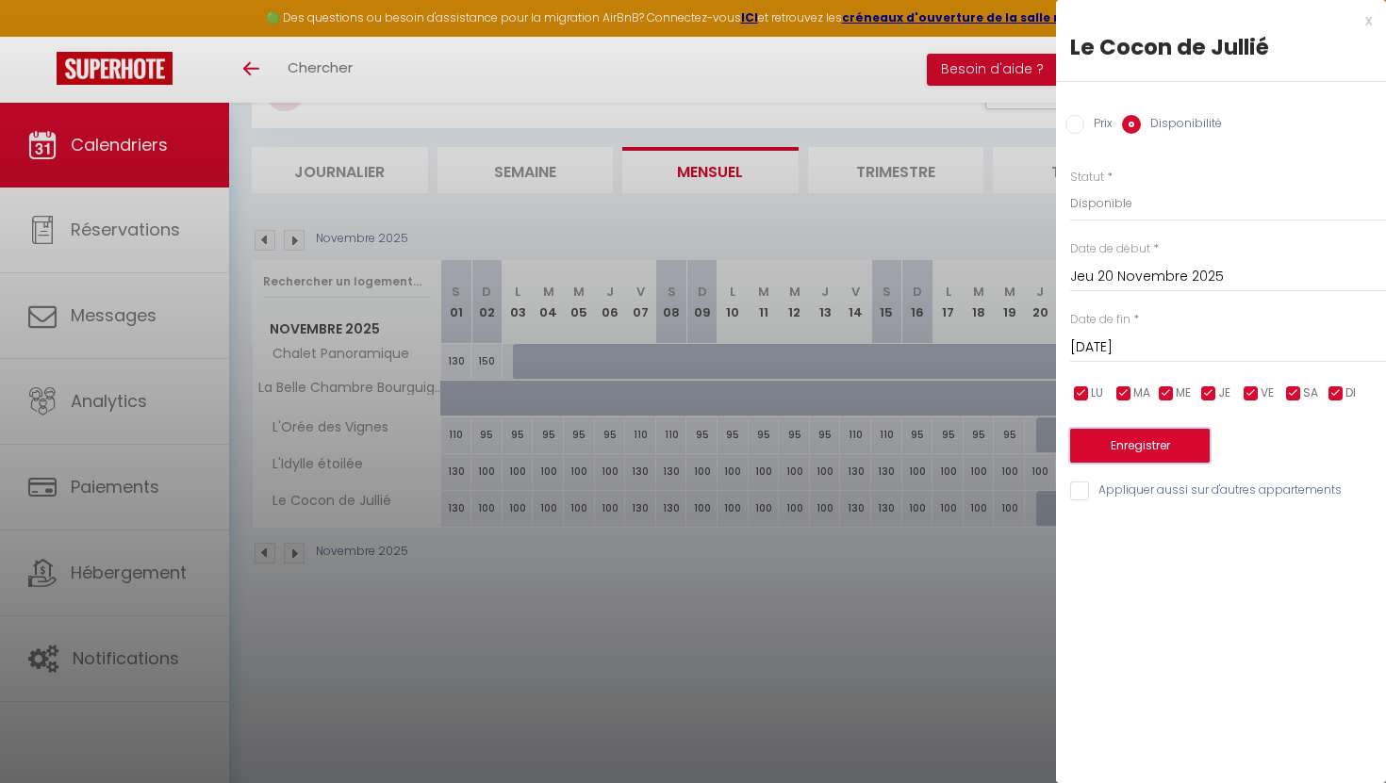
click at [1116, 452] on button "Enregistrer" at bounding box center [1140, 446] width 140 height 34
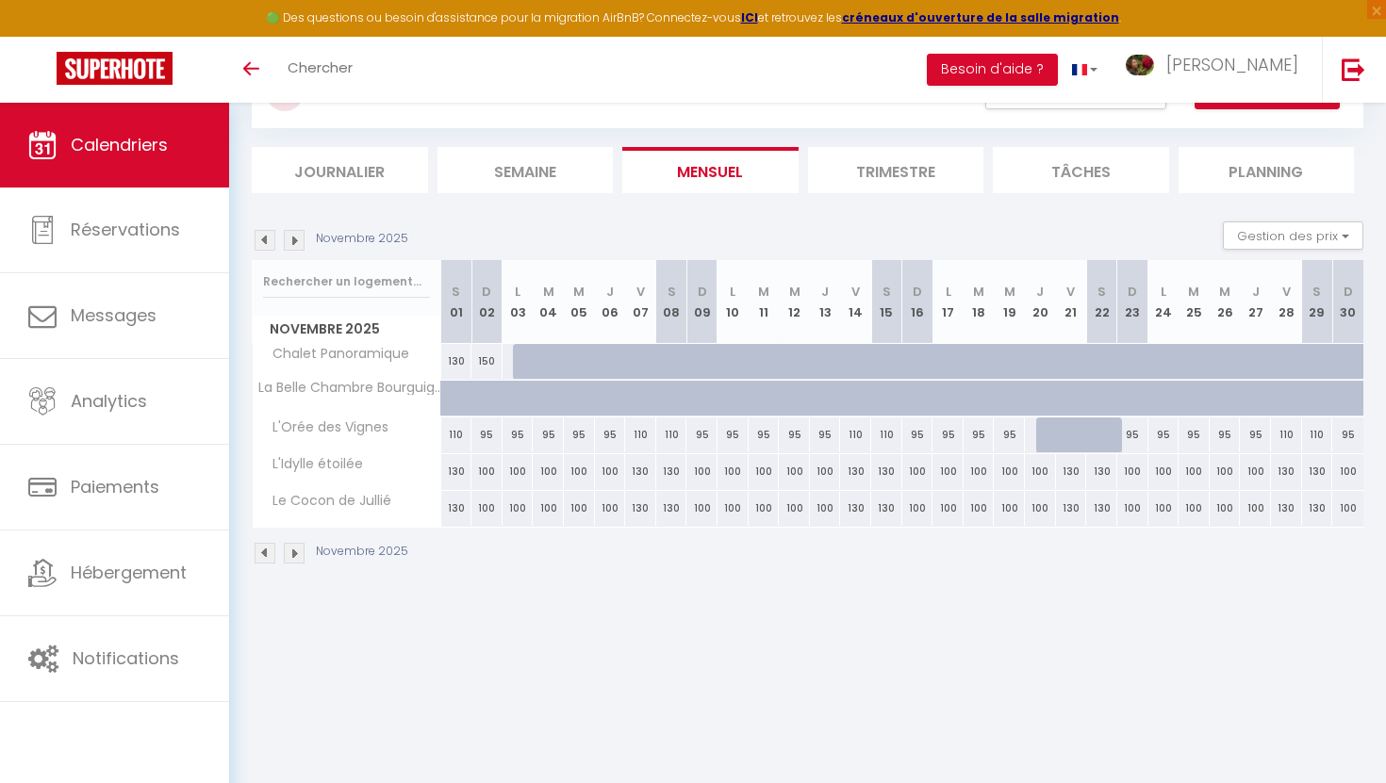
click at [1073, 436] on div at bounding box center [1081, 446] width 31 height 36
select select "1"
type input "Ven 21 Novembre 2025"
type input "[DATE]"
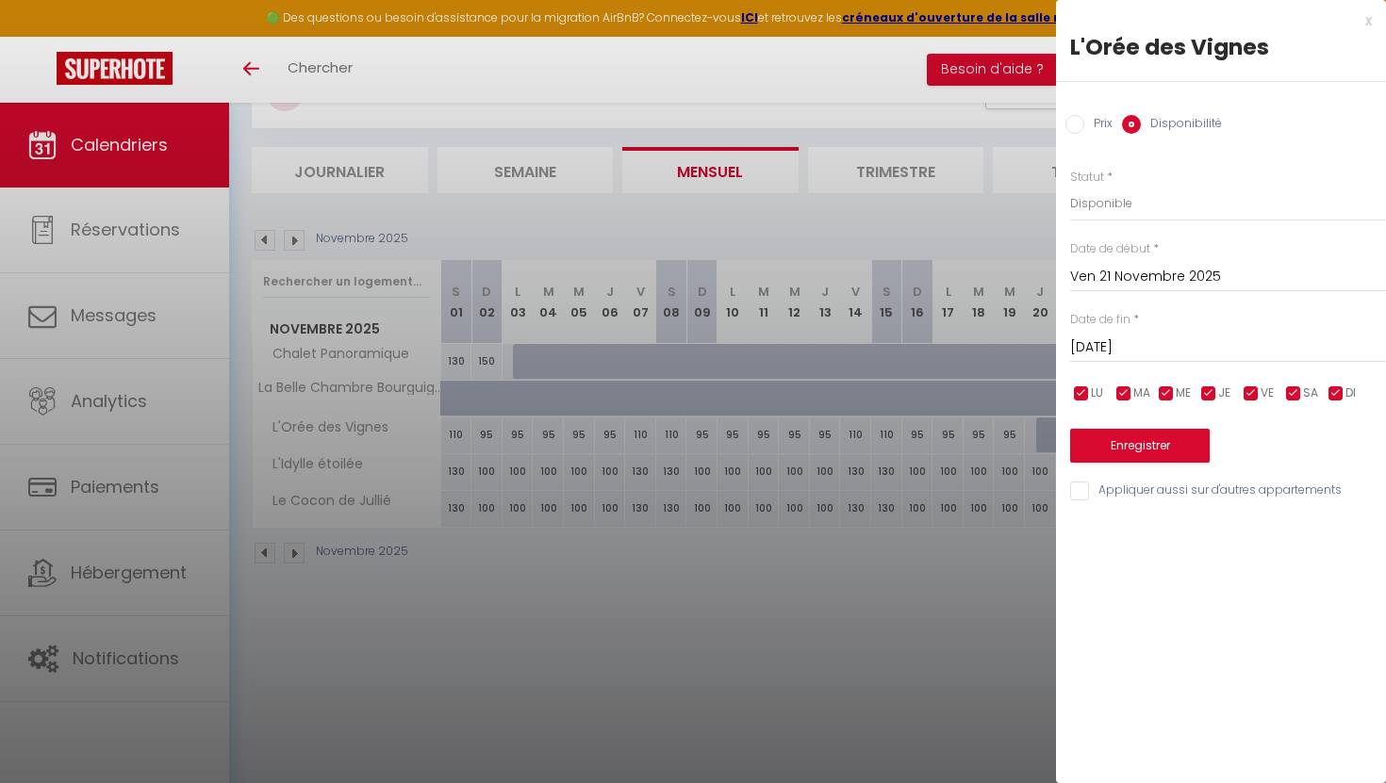
click at [1080, 122] on input "Prix" at bounding box center [1074, 124] width 19 height 19
radio input "true"
click at [1142, 124] on label "Disponibilité" at bounding box center [1181, 125] width 81 height 21
click at [1141, 124] on input "Disponibilité" at bounding box center [1131, 124] width 19 height 19
radio input "true"
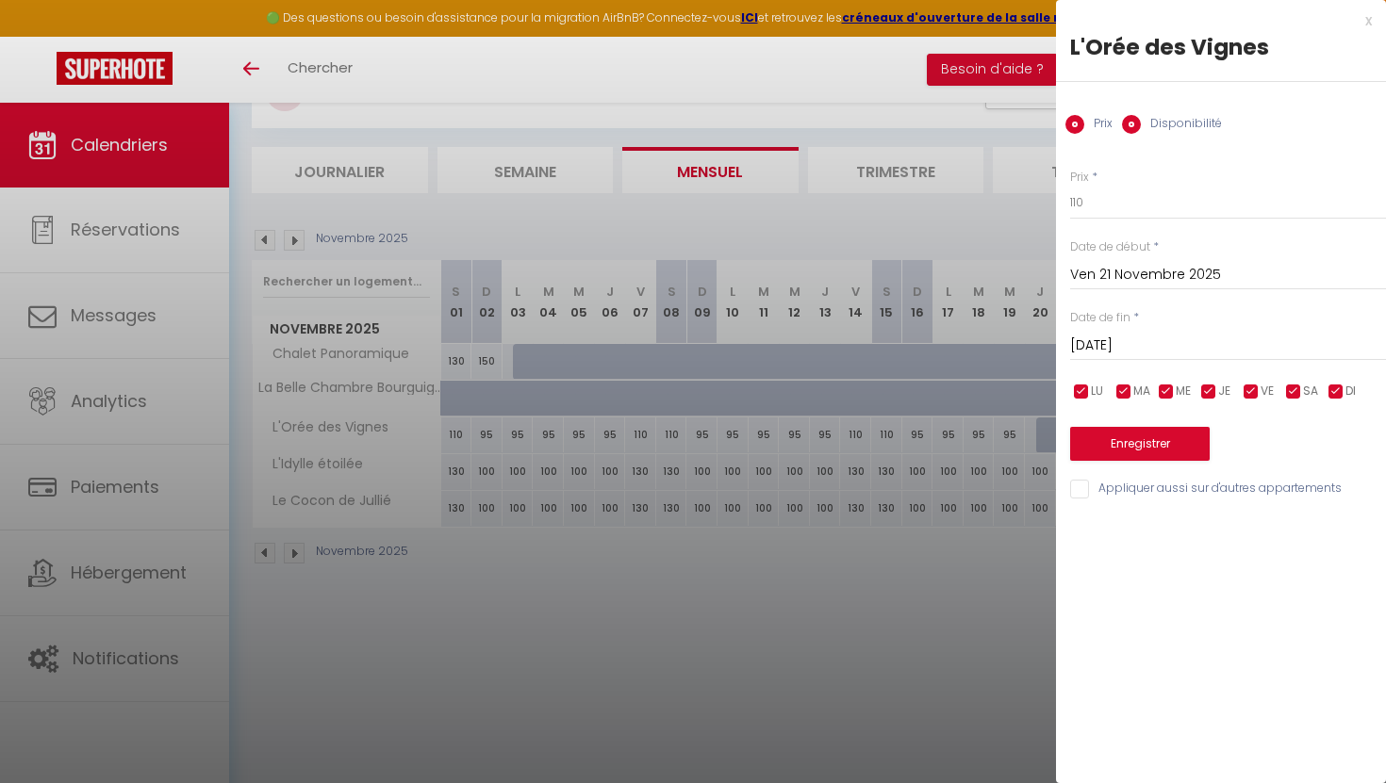
radio input "false"
click at [1131, 352] on input "[DATE]" at bounding box center [1228, 348] width 316 height 25
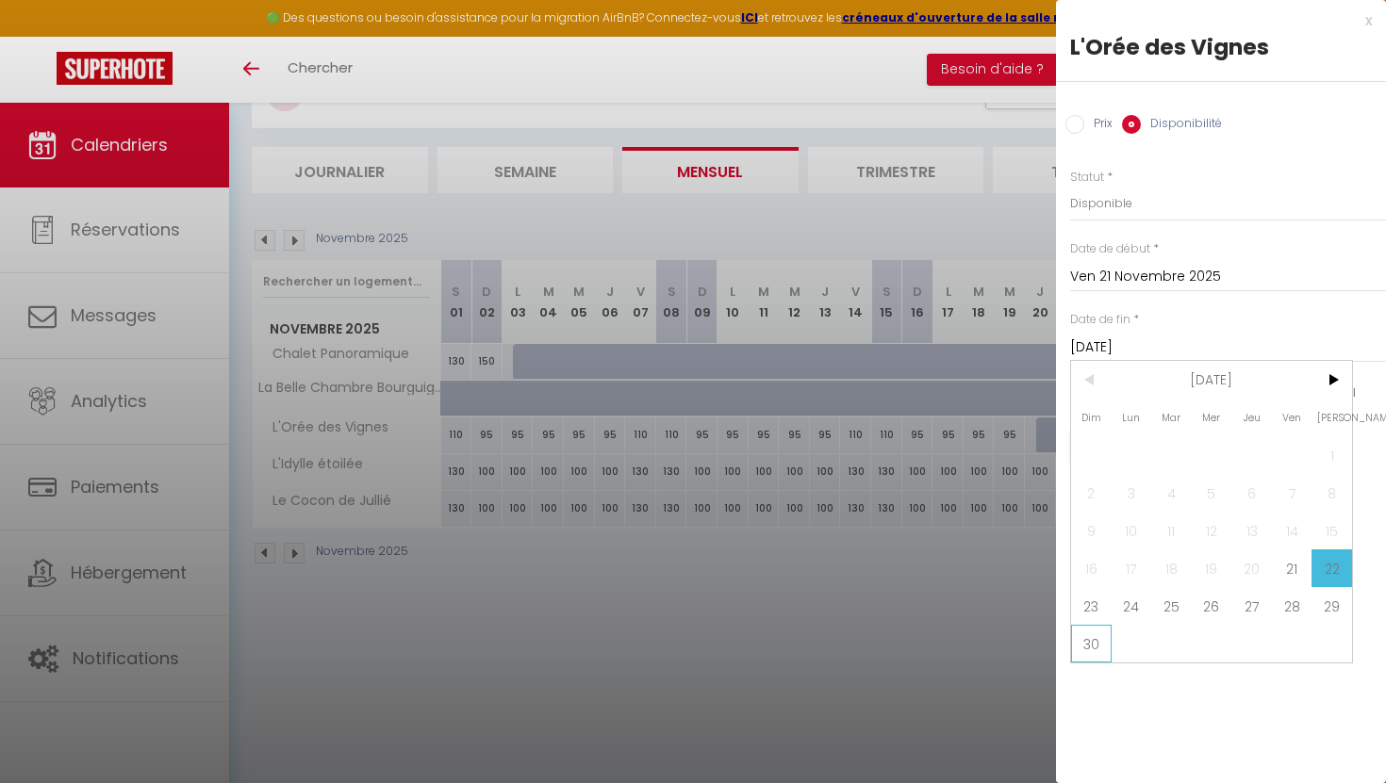
click at [1087, 648] on span "30" at bounding box center [1091, 644] width 41 height 38
type input "Dim 30 Novembre 2025"
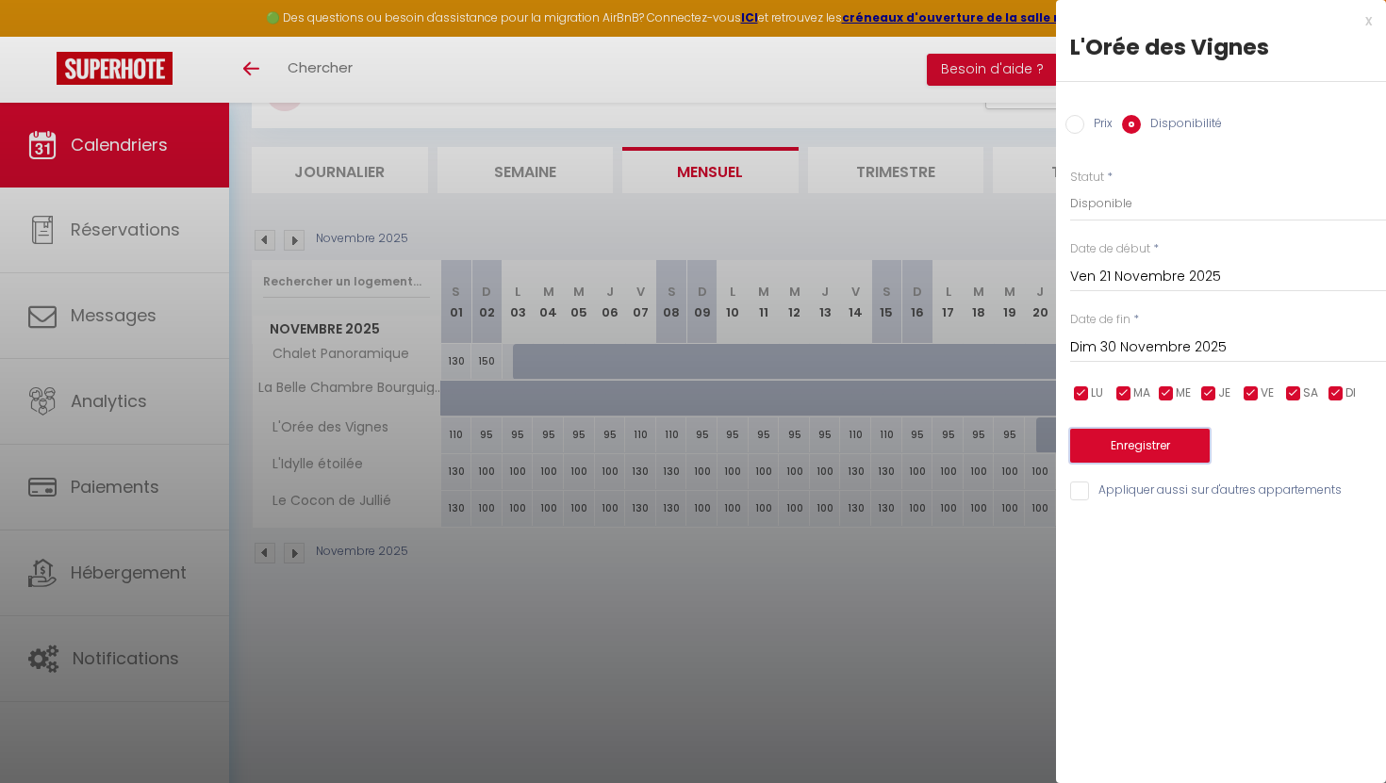
click at [1152, 443] on button "Enregistrer" at bounding box center [1140, 446] width 140 height 34
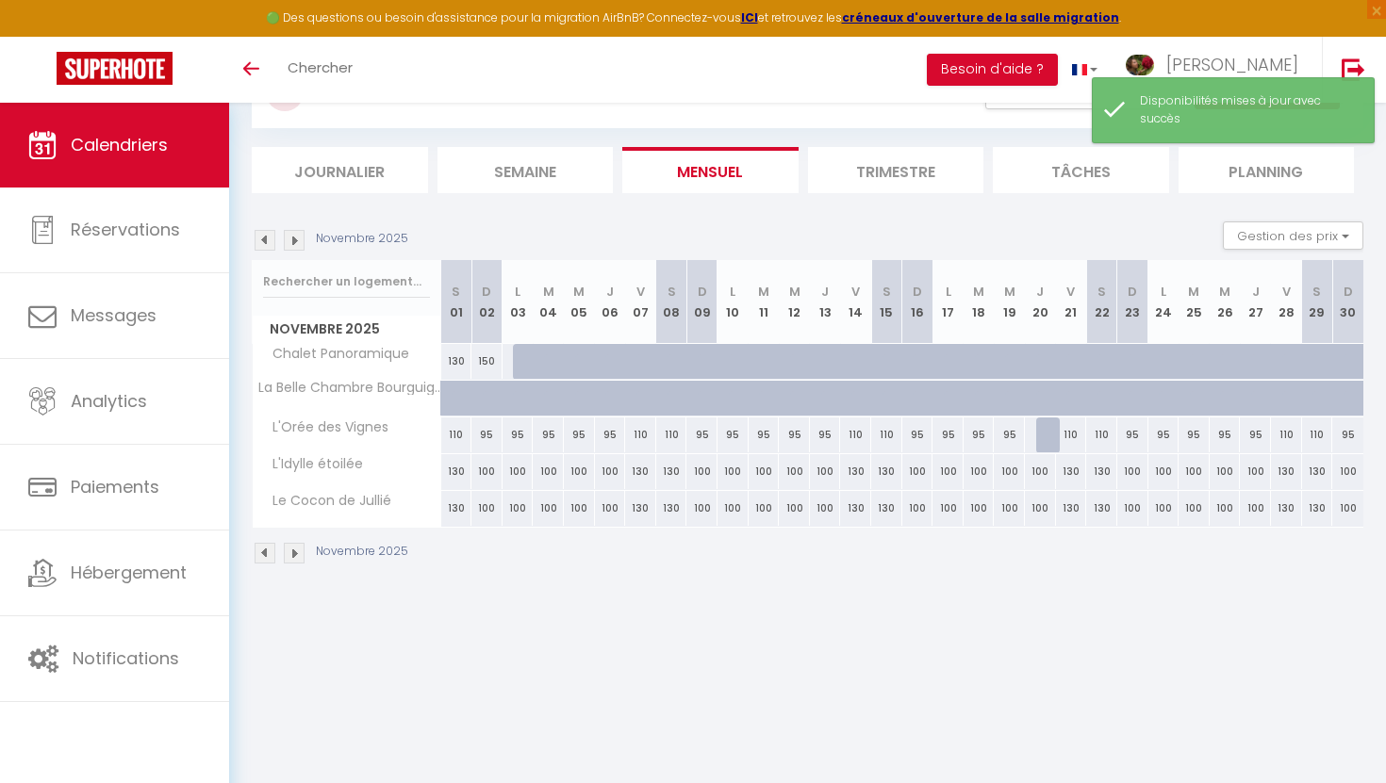
click at [1053, 438] on div at bounding box center [1051, 436] width 31 height 36
select select "1"
type input "Jeu 20 Novembre 2025"
type input "Ven 21 Novembre 2025"
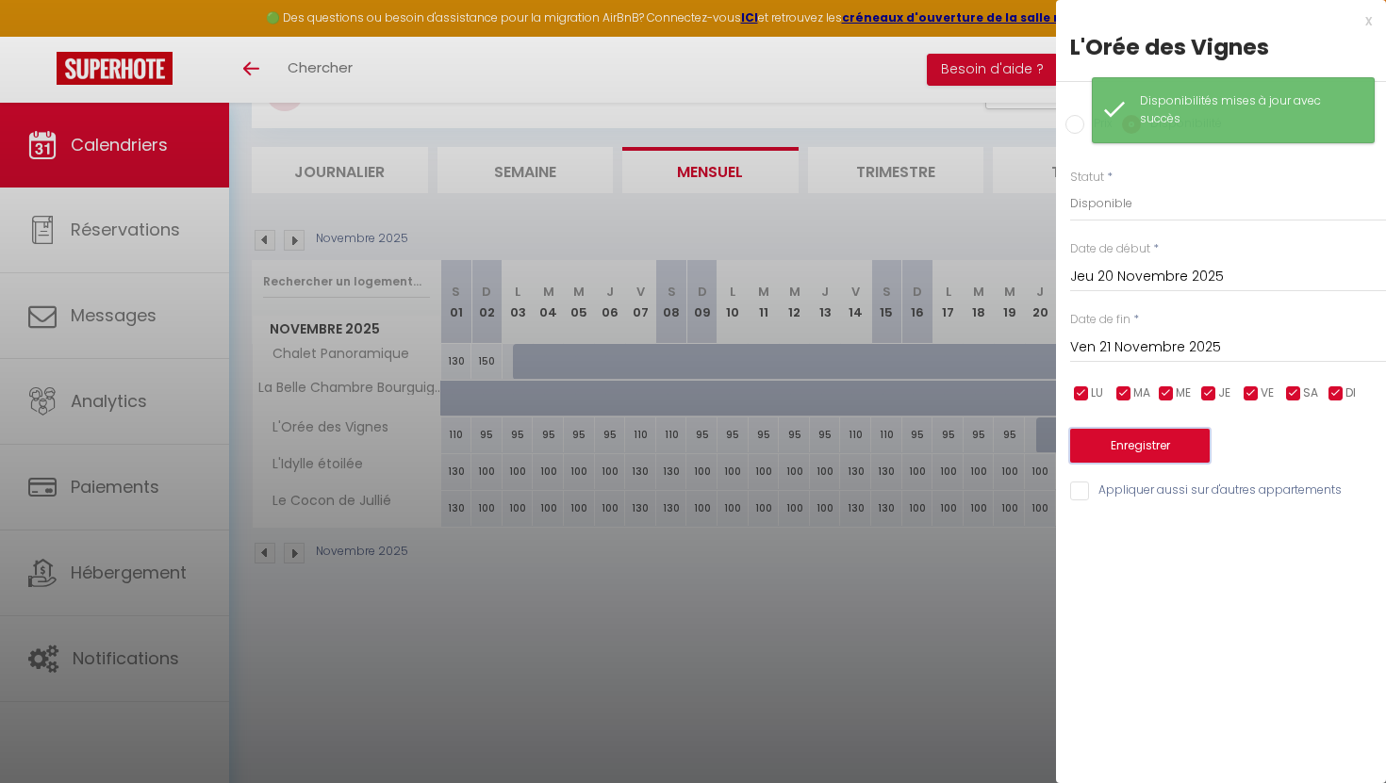
click at [1145, 434] on button "Enregistrer" at bounding box center [1140, 446] width 140 height 34
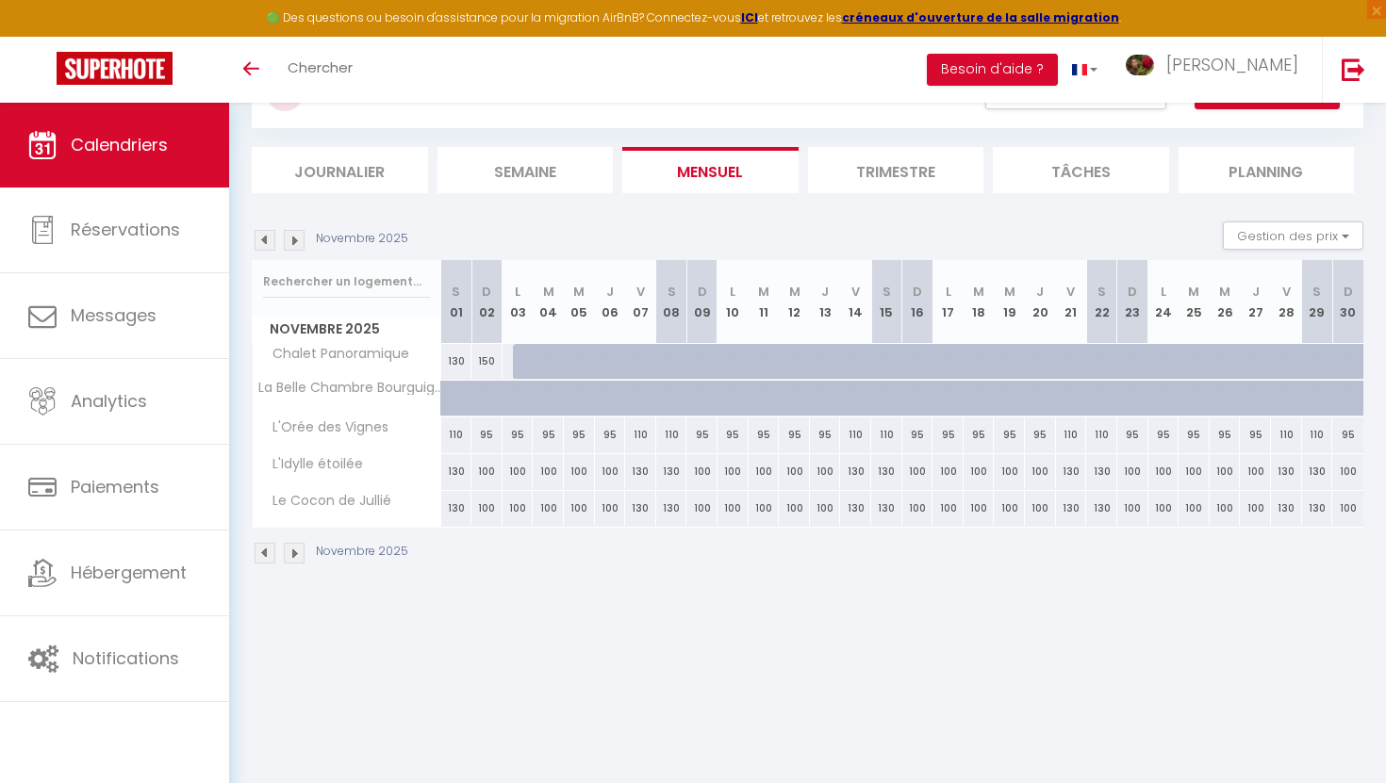
click at [271, 240] on img at bounding box center [265, 240] width 21 height 21
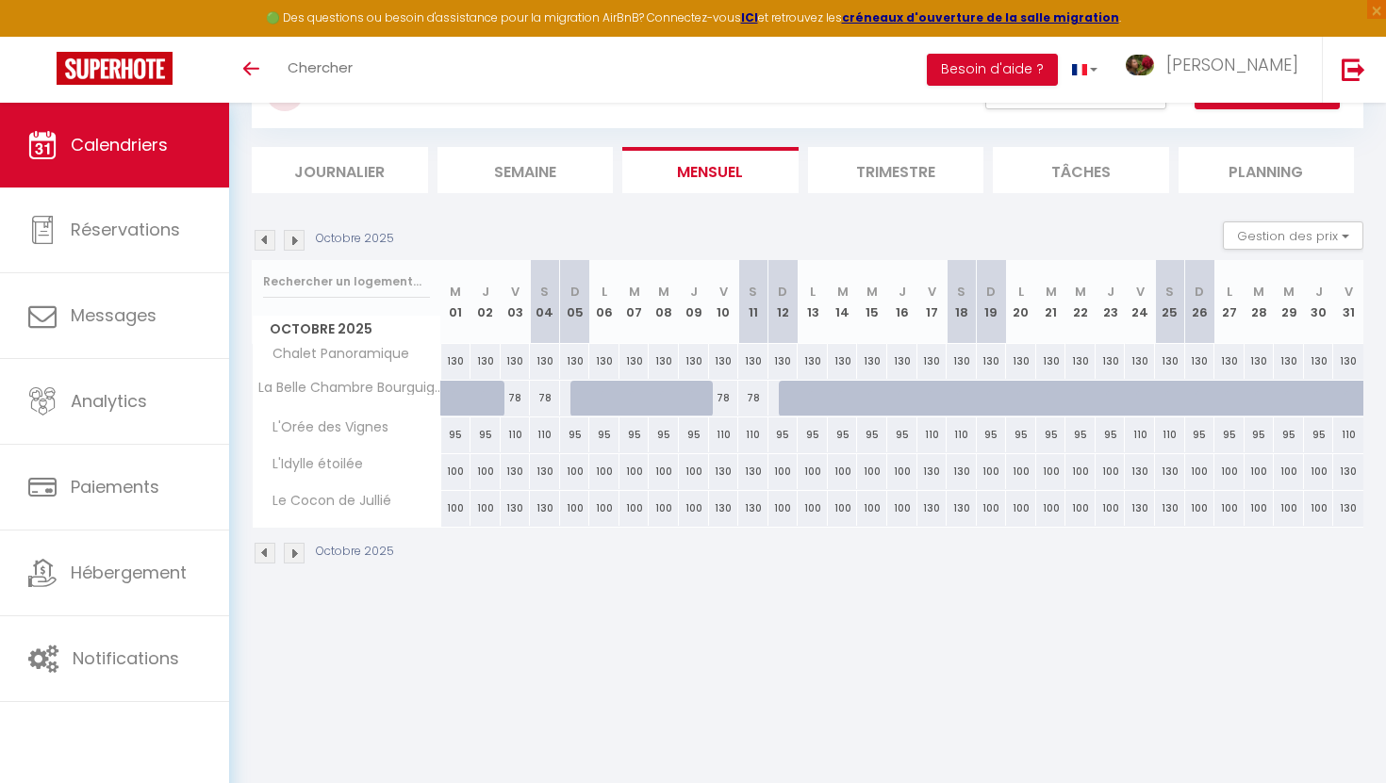
click at [297, 238] on img at bounding box center [294, 240] width 21 height 21
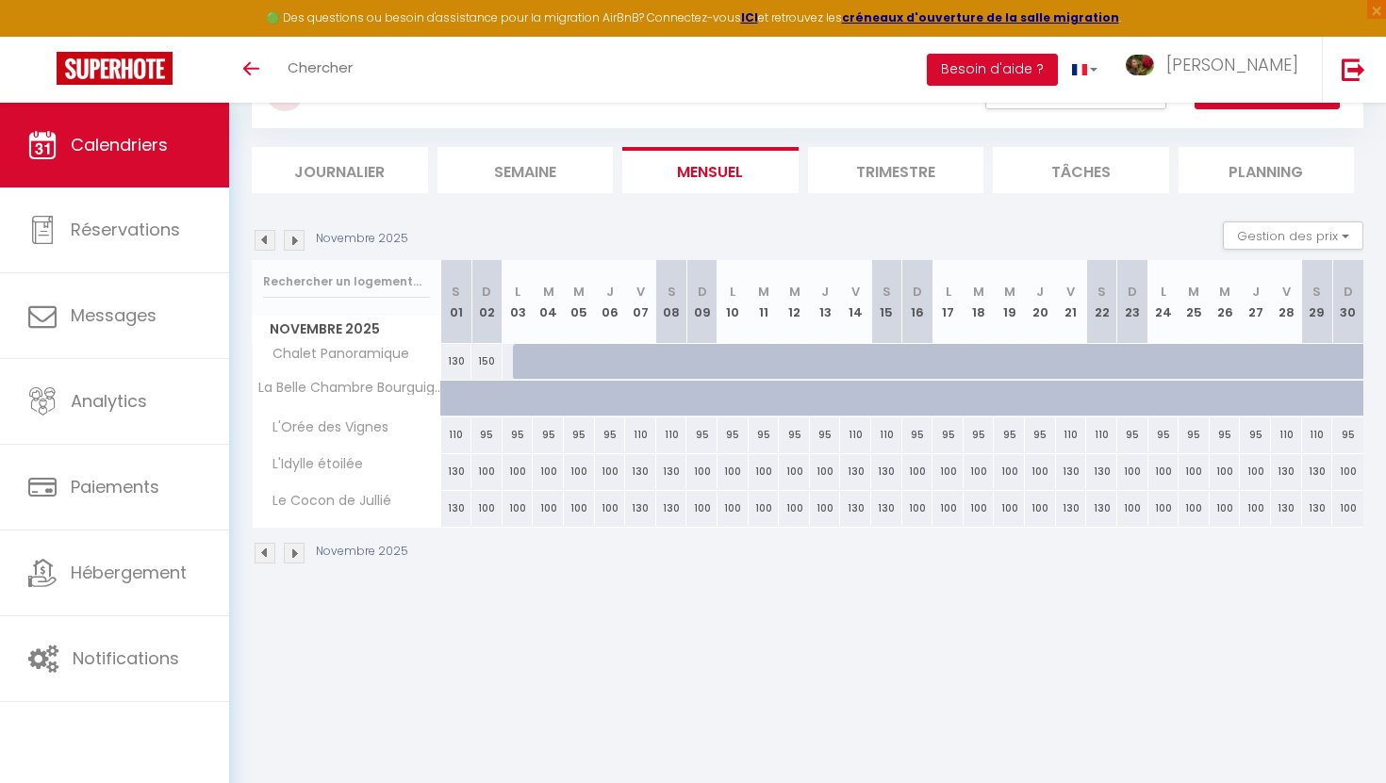
click at [297, 238] on img at bounding box center [294, 240] width 21 height 21
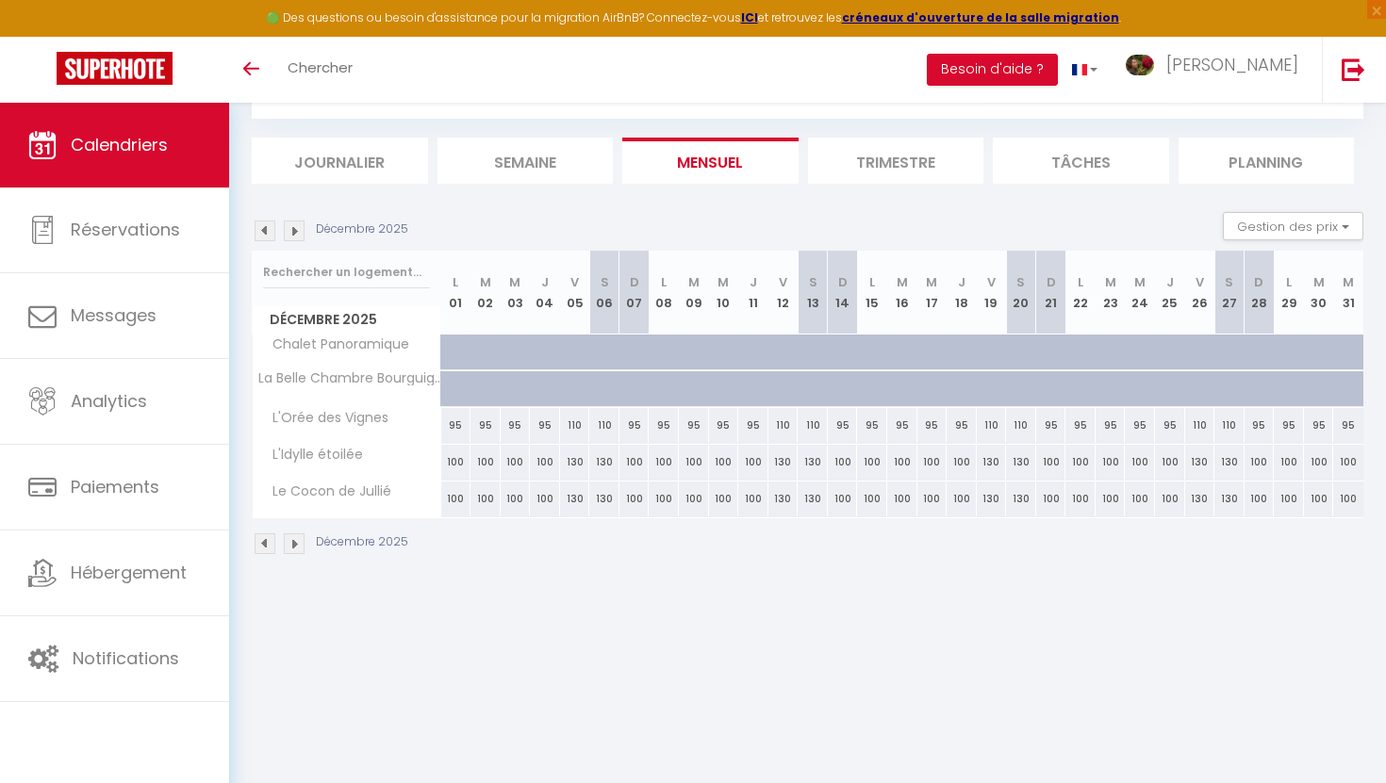
scroll to position [103, 0]
